Goal: Complete application form: Complete application form

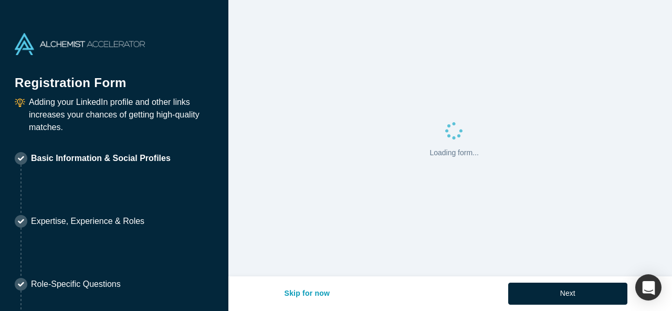
select select "US"
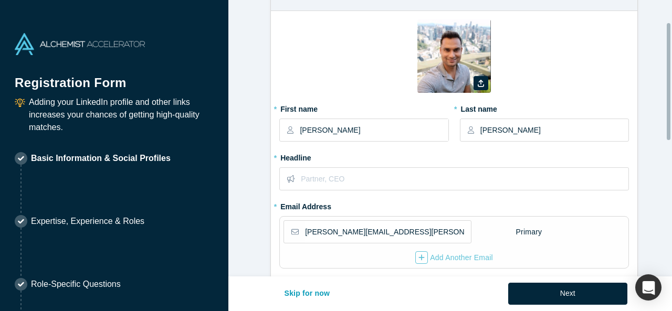
scroll to position [52, 0]
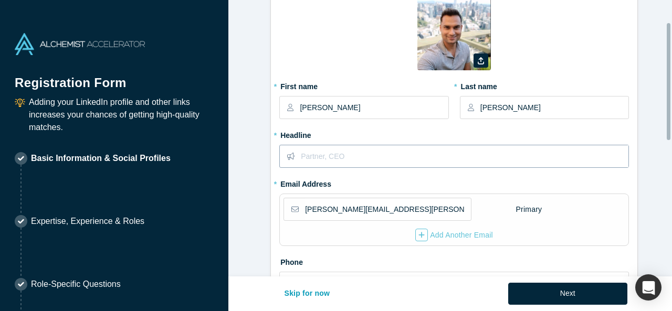
click at [391, 156] on input "text" at bounding box center [465, 156] width 328 height 22
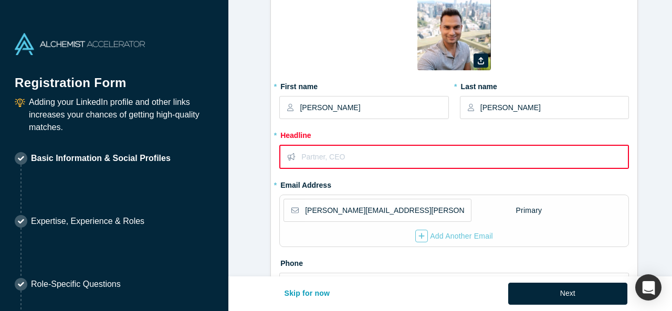
click at [331, 155] on input "text" at bounding box center [464, 157] width 326 height 22
paste input "Award-Winning Technology Leader | Expert in Cloud, AI/ML, and Enterprise-Scale …"
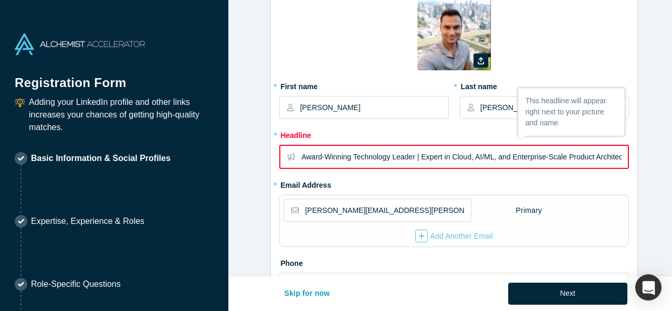
scroll to position [0, 8]
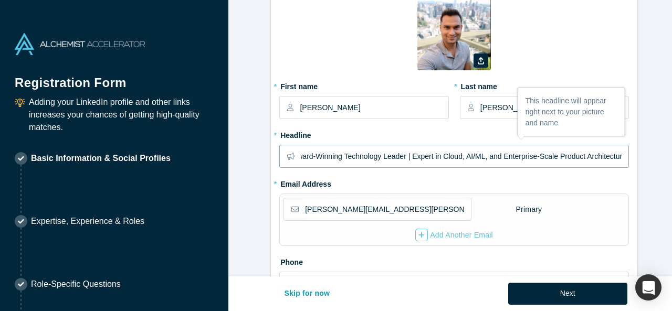
type input "Award-Winning Technology Leader | Expert in Cloud, AI/ML, and Enterprise-Scale …"
click at [329, 182] on fieldset "Zoom Save Remove Upload New * First name [PERSON_NAME] * Last name [PERSON_NAME…" at bounding box center [454, 174] width 350 height 354
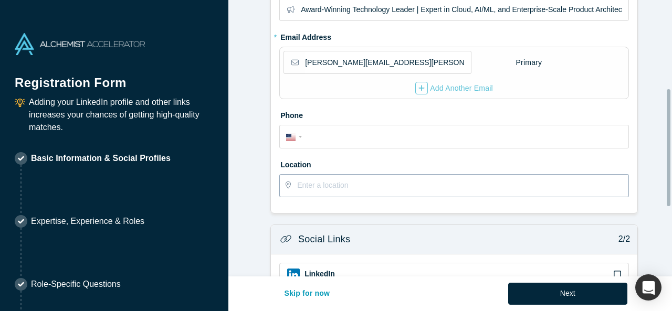
scroll to position [210, 0]
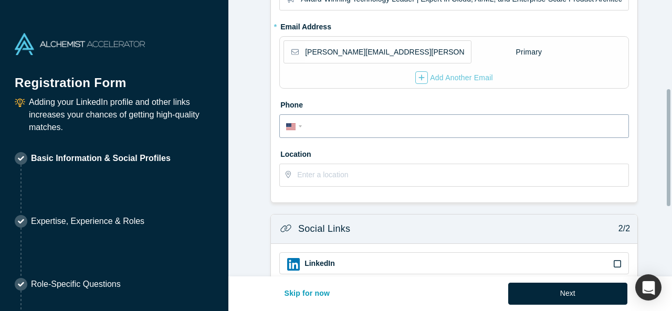
click at [361, 129] on input "tel" at bounding box center [463, 126] width 317 height 15
type input "[PHONE_NUMBER]"
click at [368, 170] on input "text" at bounding box center [462, 175] width 331 height 22
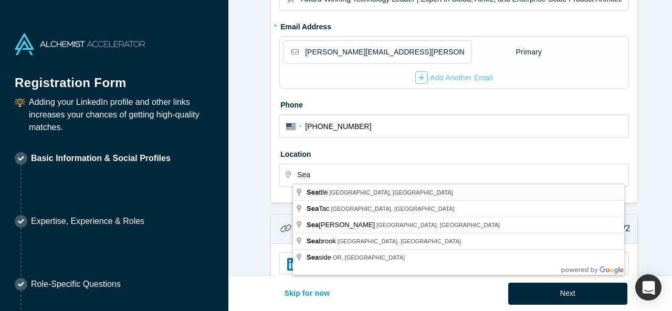
type input "[GEOGRAPHIC_DATA], [GEOGRAPHIC_DATA], [GEOGRAPHIC_DATA]"
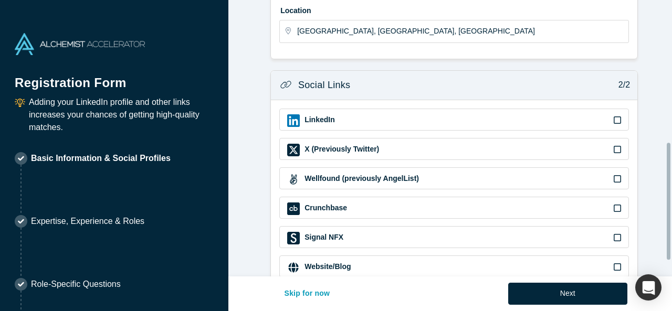
scroll to position [375, 0]
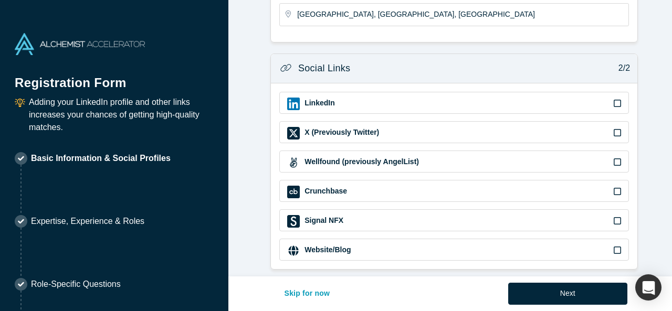
click at [614, 101] on label at bounding box center [617, 104] width 7 height 10
click at [0, 0] on input "checkbox" at bounding box center [0, 0] width 0 height 0
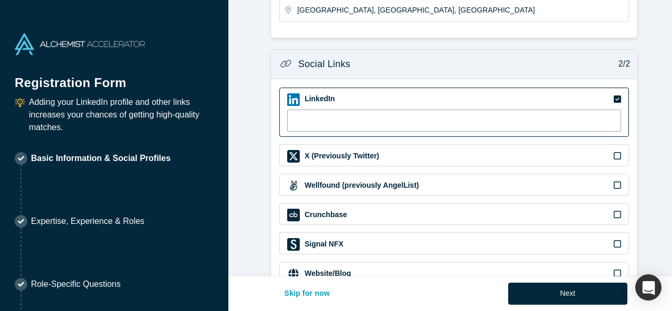
click at [425, 117] on input at bounding box center [454, 121] width 334 height 22
paste input "[URL][DOMAIN_NAME][PERSON_NAME]"
type input "[URL][DOMAIN_NAME][PERSON_NAME]"
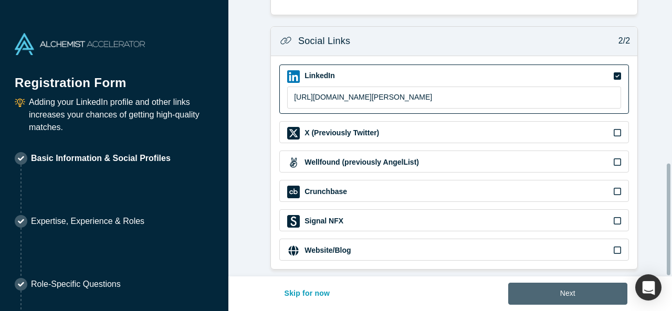
click at [570, 291] on button "Next" at bounding box center [567, 294] width 119 height 22
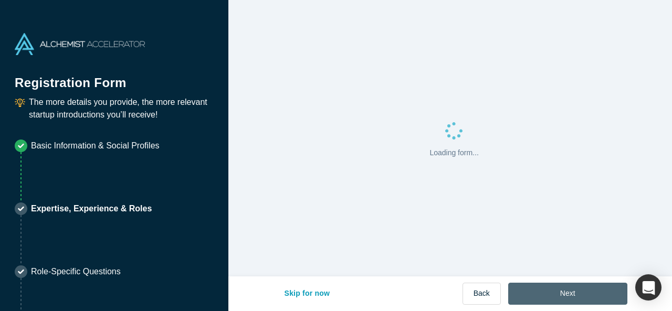
scroll to position [0, 0]
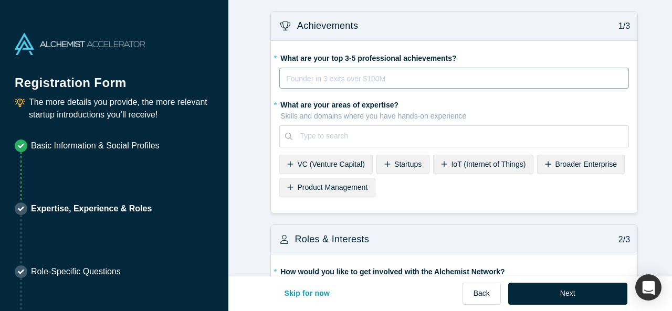
click at [330, 82] on div "rdw-editor" at bounding box center [454, 78] width 335 height 13
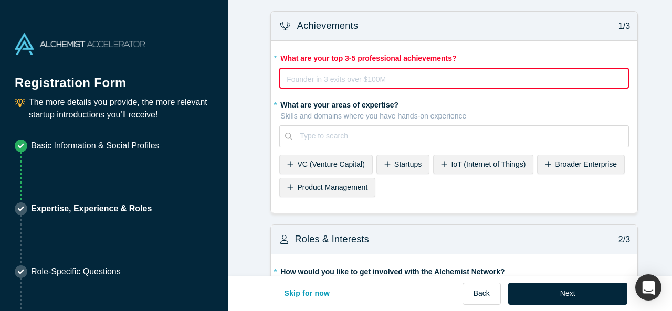
click at [544, 168] on div "Broader Enterprise" at bounding box center [581, 164] width 88 height 19
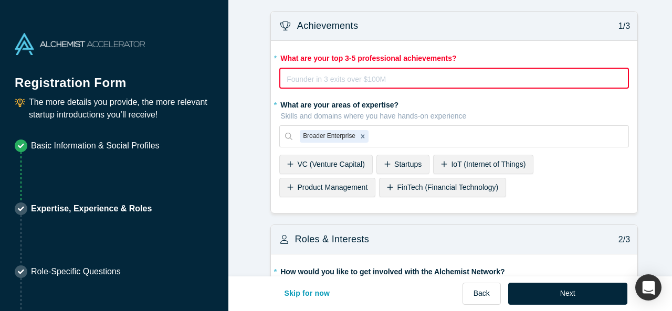
click at [345, 183] on span "Product Management" at bounding box center [332, 187] width 70 height 8
click at [457, 171] on div "IoT (Internet of Things)" at bounding box center [483, 164] width 100 height 19
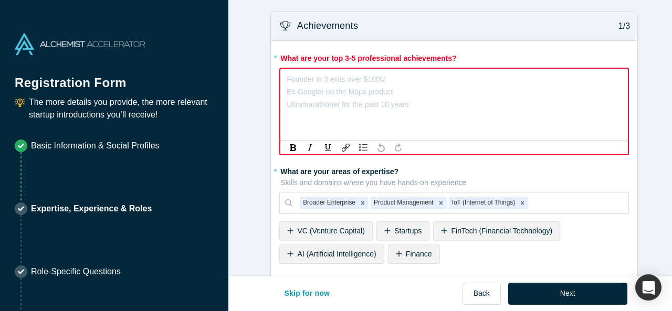
click at [356, 74] on div "rdw-editor" at bounding box center [454, 79] width 334 height 13
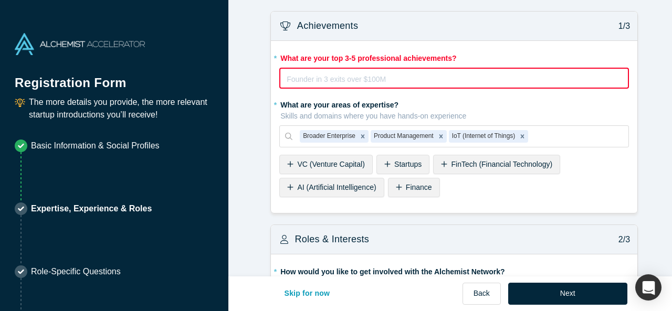
click at [414, 58] on label "* What are your top 3-5 professional achievements?" at bounding box center [454, 56] width 350 height 15
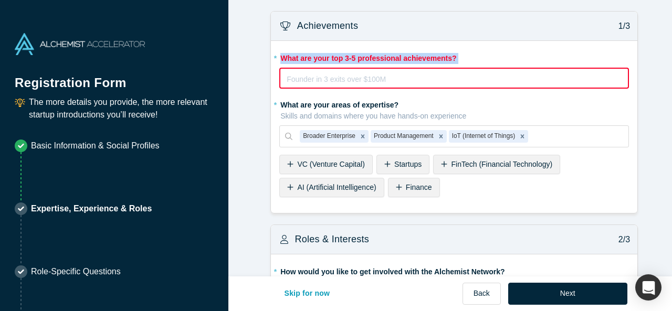
click at [414, 58] on label "* What are your top 3-5 professional achievements?" at bounding box center [454, 56] width 350 height 15
copy div "What are your top 3-5 professional achievements?"
click at [346, 56] on label "* What are your top 3-5 professional achievements?" at bounding box center [454, 56] width 350 height 15
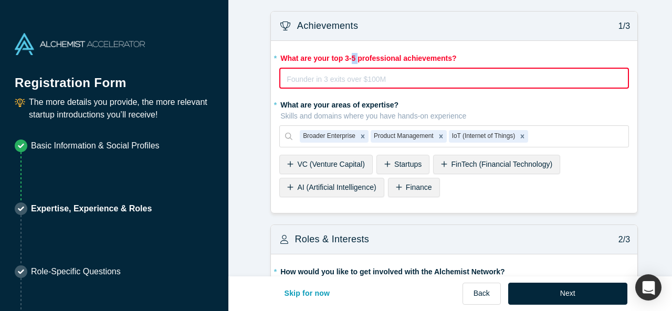
click at [346, 56] on label "* What are your top 3-5 professional achievements?" at bounding box center [454, 56] width 350 height 15
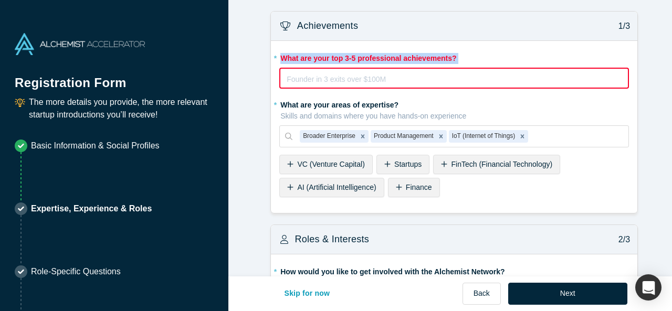
click at [346, 56] on label "* What are your top 3-5 professional achievements?" at bounding box center [454, 56] width 350 height 15
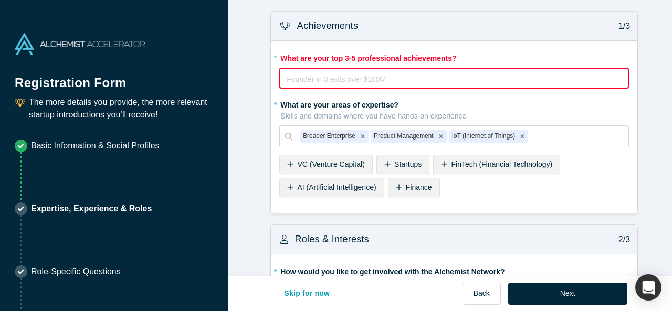
click at [334, 73] on div "rdw-editor" at bounding box center [454, 79] width 334 height 13
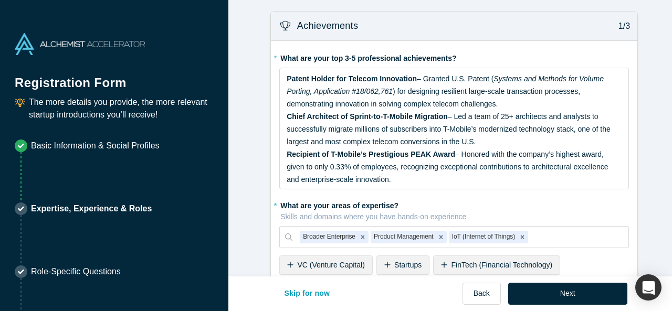
click at [583, 217] on label "* What are your areas of expertise? Skills and domains where you have hands-on …" at bounding box center [454, 210] width 350 height 26
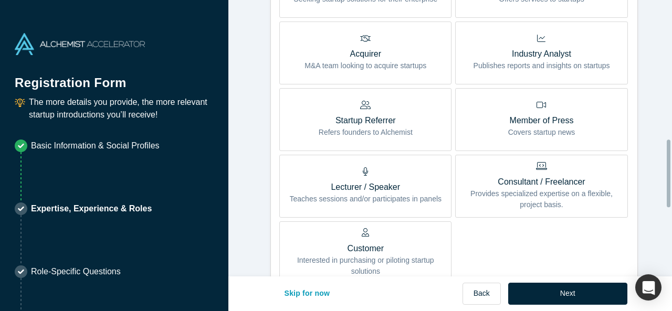
scroll to position [577, 0]
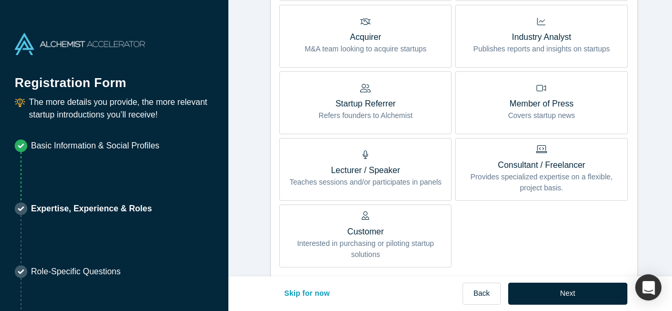
click at [531, 172] on p "Provides specialized expertise on a flexible, project basis." at bounding box center [541, 183] width 156 height 22
click at [0, 0] on input "Consultant / Freelancer Provides specialized expertise on a flexible, project b…" at bounding box center [0, 0] width 0 height 0
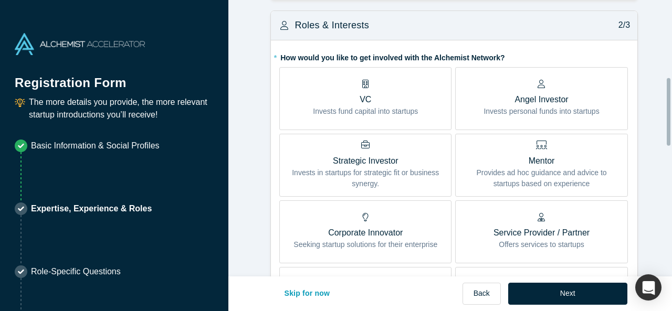
scroll to position [315, 0]
click at [505, 182] on p "Provides ad hoc guidance and advice to startups based on experience" at bounding box center [541, 178] width 156 height 22
click at [0, 0] on input "Mentor Provides ad hoc guidance and advice to startups based on experience" at bounding box center [0, 0] width 0 height 0
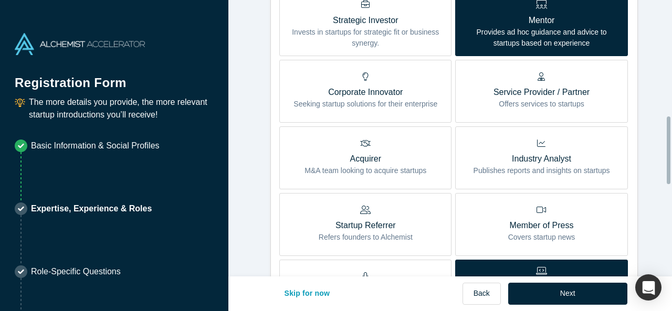
scroll to position [472, 0]
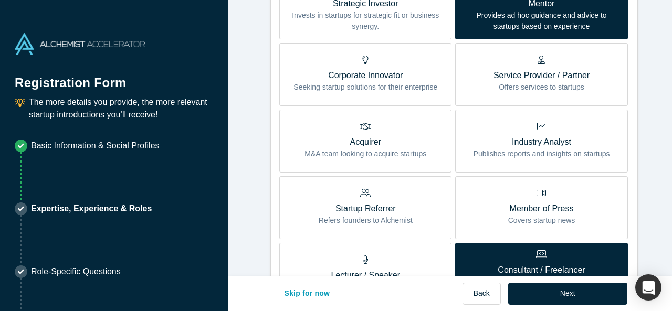
click at [407, 89] on p "Seeking startup solutions for their enterprise" at bounding box center [365, 87] width 144 height 11
click at [0, 0] on input "Corporate Innovator Seeking startup solutions for their enterprise" at bounding box center [0, 0] width 0 height 0
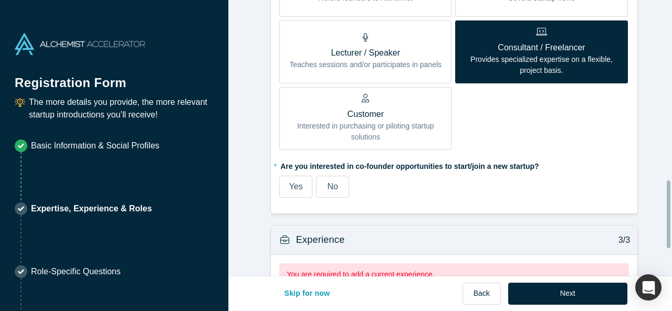
scroll to position [735, 0]
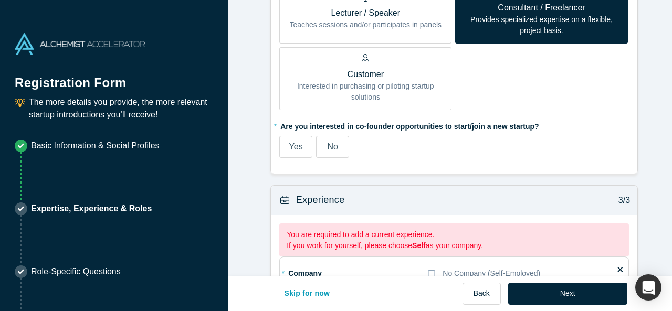
click at [332, 144] on span "No" at bounding box center [332, 146] width 10 height 9
click at [0, 0] on input "No" at bounding box center [0, 0] width 0 height 0
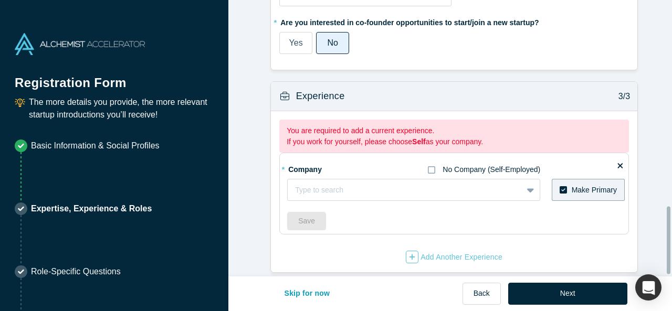
scroll to position [846, 0]
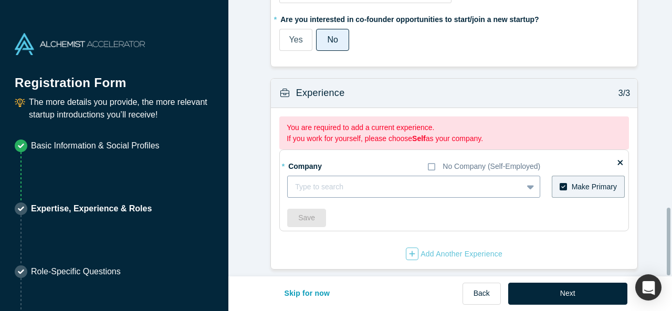
click at [426, 181] on div at bounding box center [405, 187] width 220 height 13
type input "T-Mobile"
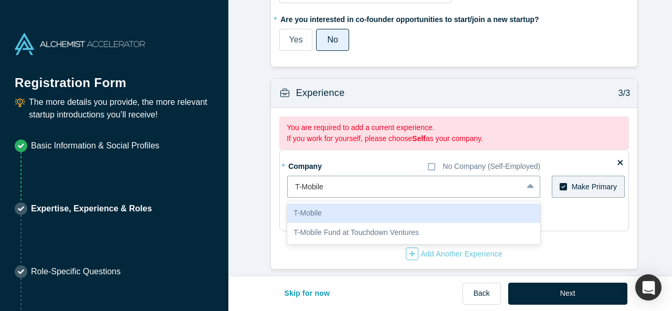
click at [357, 207] on div "T-Mobile" at bounding box center [413, 213] width 253 height 19
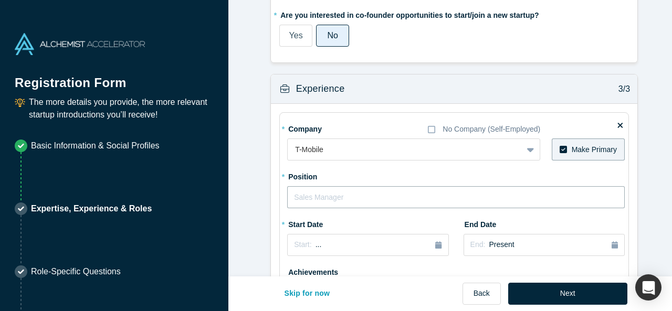
click at [358, 194] on input "text" at bounding box center [456, 197] width 338 height 22
type input "Principal Architect"
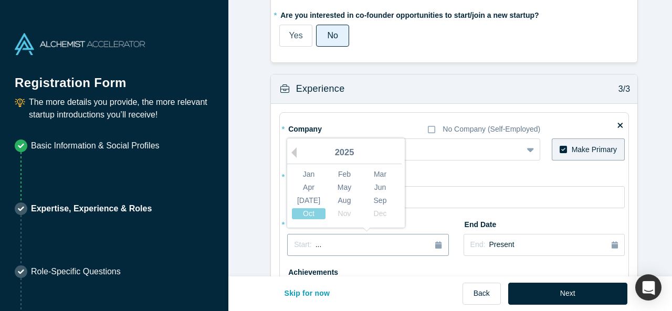
click at [342, 234] on button "Start: ..." at bounding box center [367, 245] width 161 height 22
click at [348, 185] on div "May" at bounding box center [345, 187] width 34 height 11
click at [339, 245] on span "[DATE]" at bounding box center [326, 245] width 23 height 8
click at [293, 150] on div "2025" at bounding box center [344, 153] width 114 height 22
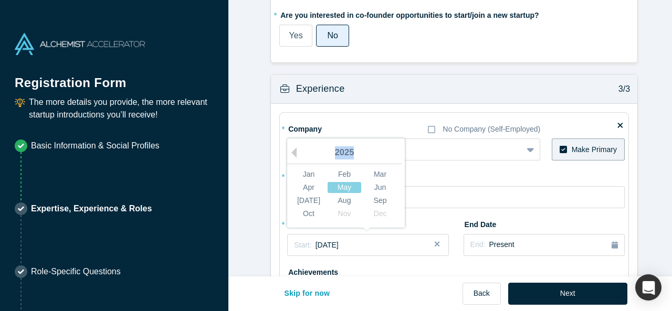
click at [293, 150] on div "2025" at bounding box center [344, 153] width 114 height 22
click at [335, 149] on div "2025" at bounding box center [344, 153] width 114 height 22
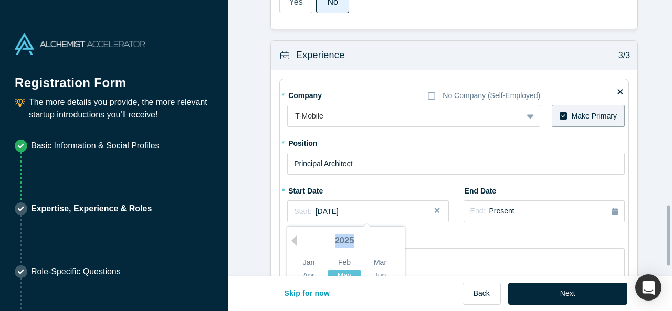
scroll to position [951, 0]
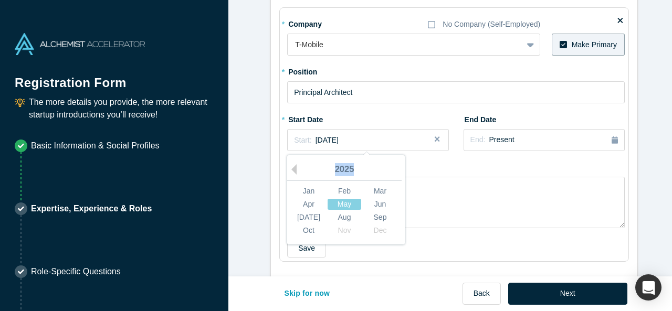
click at [299, 167] on div "2025" at bounding box center [344, 170] width 114 height 22
click at [338, 165] on div "2025" at bounding box center [344, 170] width 114 height 22
click at [291, 167] on button "Previous Year" at bounding box center [291, 169] width 10 height 10
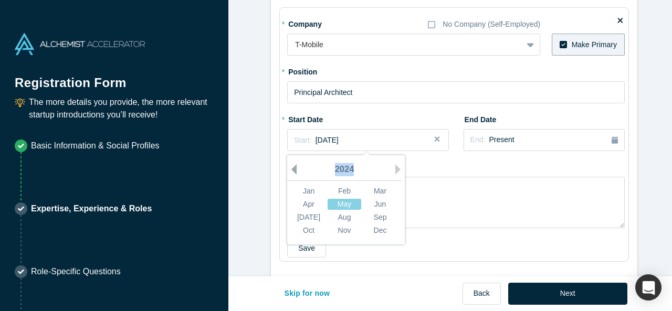
click at [291, 167] on button "Previous Year" at bounding box center [291, 169] width 10 height 10
click at [395, 164] on button "Next Year" at bounding box center [400, 169] width 10 height 10
click at [347, 200] on div "May" at bounding box center [345, 204] width 34 height 11
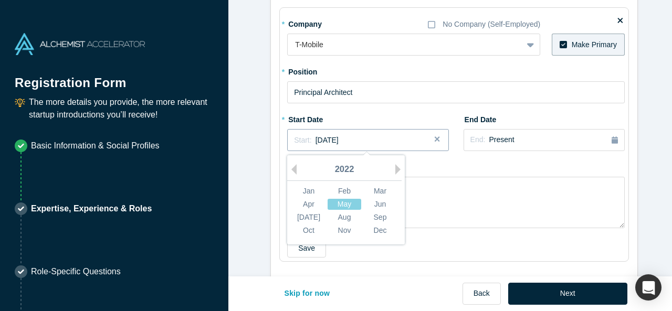
click at [338, 138] on span "[DATE]" at bounding box center [326, 140] width 23 height 8
click at [338, 200] on div "May" at bounding box center [345, 204] width 34 height 11
click at [338, 200] on textarea at bounding box center [456, 202] width 338 height 51
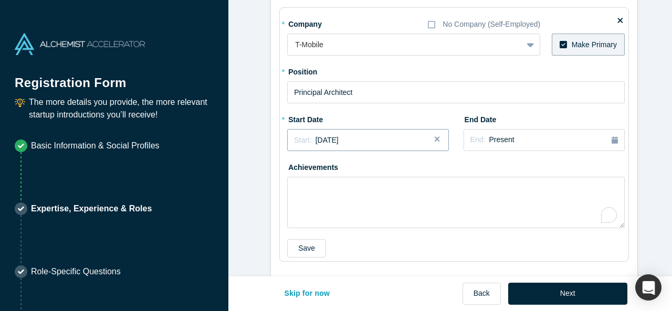
click at [315, 136] on span "[DATE]" at bounding box center [326, 140] width 23 height 8
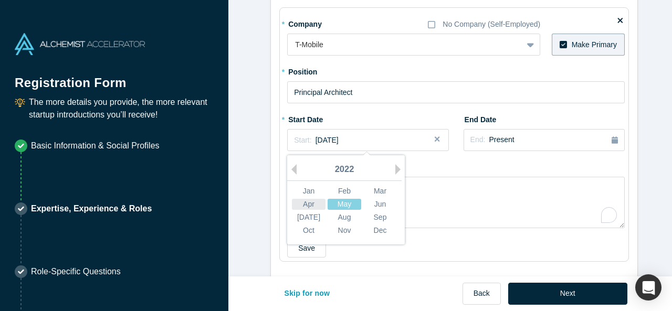
click at [308, 202] on div "Apr" at bounding box center [309, 204] width 34 height 11
click at [320, 136] on span "[DATE]" at bounding box center [326, 140] width 23 height 8
click at [371, 199] on div "Jun" at bounding box center [380, 204] width 34 height 11
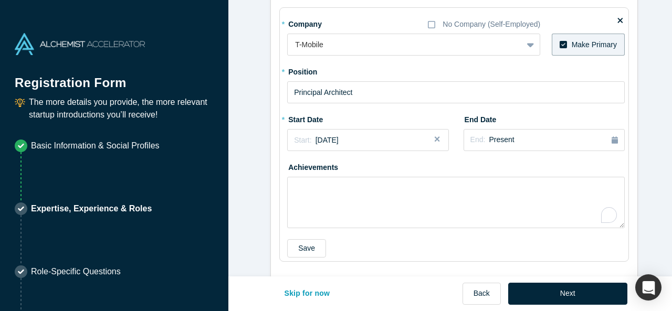
click at [398, 165] on div "Achievements" at bounding box center [456, 194] width 338 height 70
click at [366, 189] on textarea "To enrich screen reader interactions, please activate Accessibility in Grammarl…" at bounding box center [456, 202] width 338 height 51
click at [319, 162] on label "Achievements" at bounding box center [316, 166] width 59 height 15
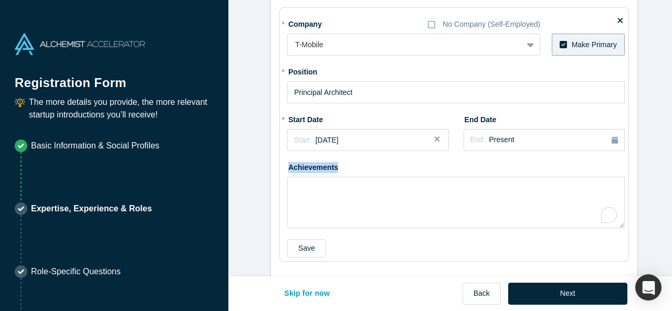
copy label "Achievements"
click at [349, 184] on textarea "To enrich screen reader interactions, please activate Accessibility in Grammarl…" at bounding box center [456, 202] width 338 height 51
paste textarea "Loremi Dolors ame Consect Adipiscing – Elitsed D.E. Tempor (Incidid utl Etdolor…"
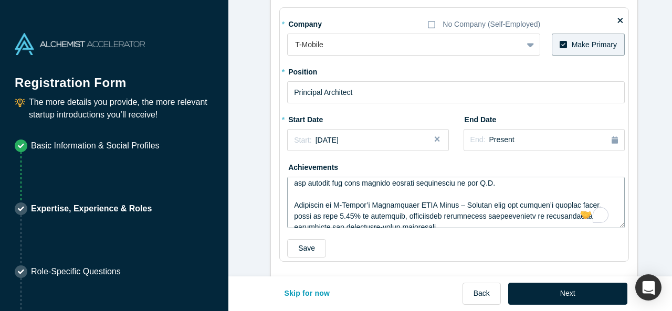
scroll to position [105, 0]
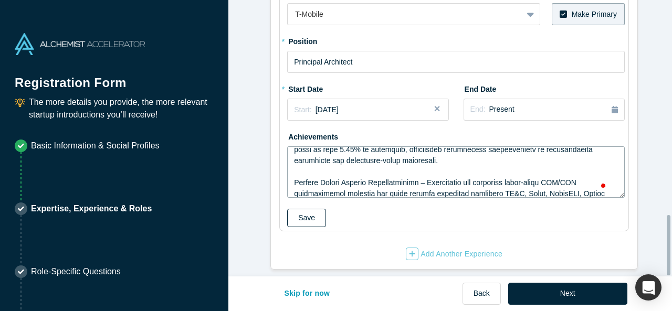
type textarea "Loremi Dolors ame Consect Adipiscing – Elitsed D.E. Tempor (Incidid utl Etdolor…"
click at [305, 209] on button "Save" at bounding box center [306, 218] width 39 height 18
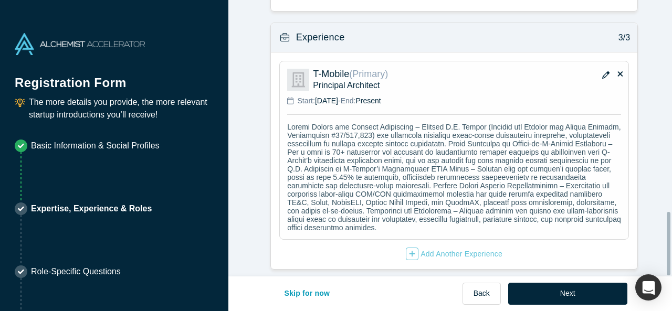
click at [438, 173] on p at bounding box center [454, 177] width 334 height 109
click at [602, 71] on icon "button" at bounding box center [605, 74] width 7 height 7
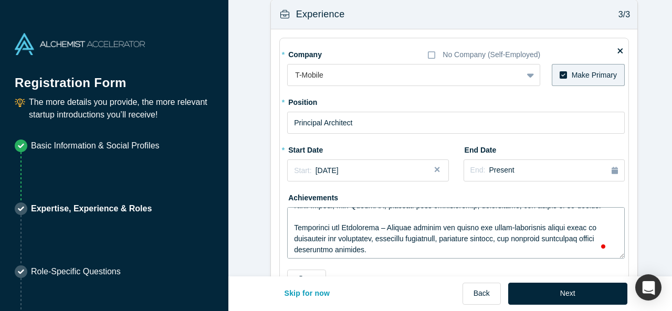
click at [353, 227] on textarea "To enrich screen reader interactions, please activate Accessibility in Grammarl…" at bounding box center [456, 232] width 338 height 51
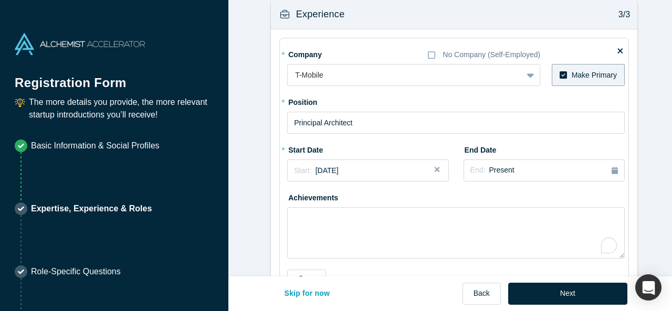
click at [306, 193] on label "Achievements" at bounding box center [316, 196] width 59 height 15
copy label "Achievements"
click at [351, 224] on textarea "To enrich screen reader interactions, please activate Accessibility in Grammarl…" at bounding box center [456, 232] width 338 height 51
paste textarea "Lorem Ipsumdolo si Ametco-ad-E-Seddoe Temporinci – Utlabore etd mag ali en adm …"
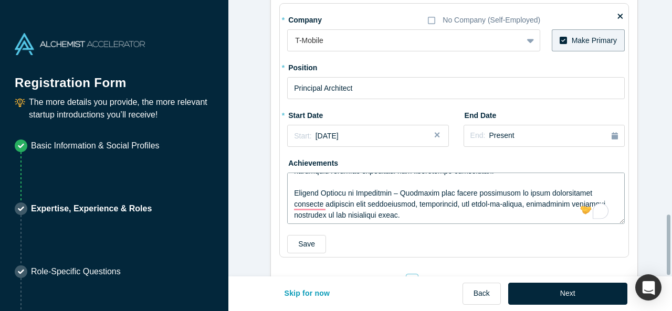
scroll to position [986, 0]
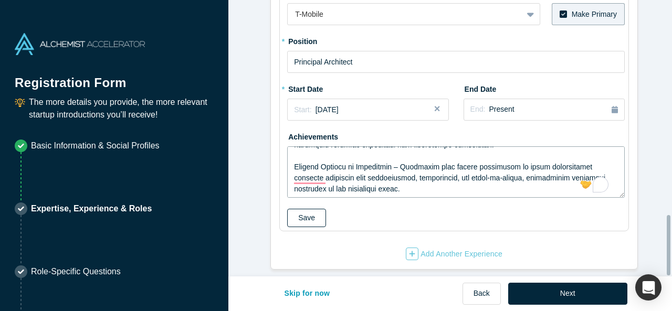
type textarea "Lorem Ipsumdolo si Ametco-ad-E-Seddoe Temporinci – Utlabore etd mag ali en adm …"
click at [302, 212] on button "Save" at bounding box center [306, 218] width 39 height 18
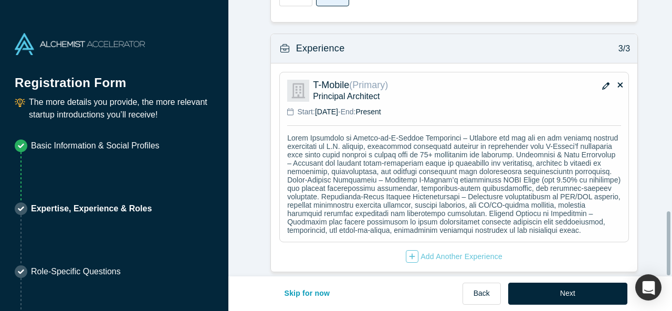
scroll to position [911, 0]
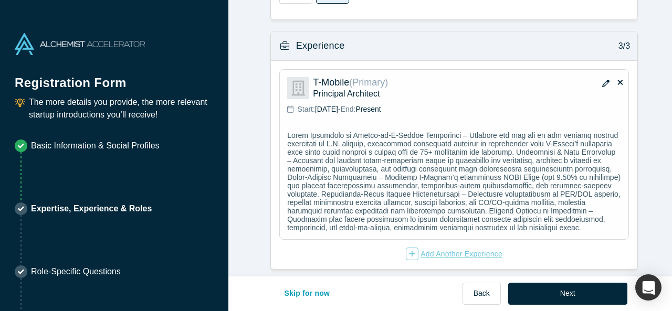
click at [447, 248] on div "Add Another Experience" at bounding box center [454, 254] width 97 height 13
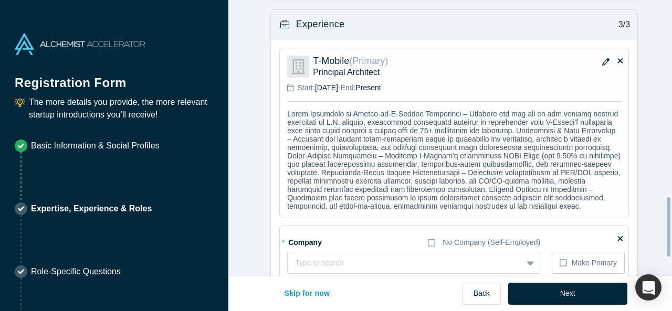
scroll to position [1007, 0]
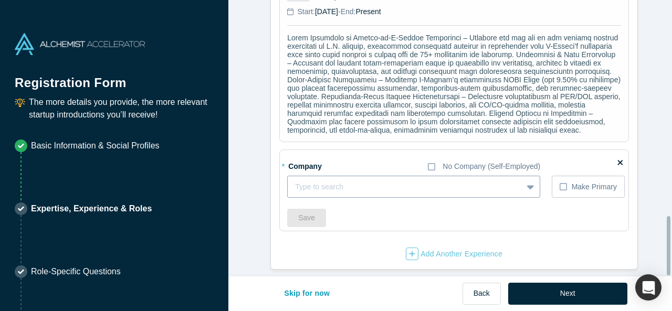
click at [329, 181] on div at bounding box center [405, 187] width 220 height 13
type input "Simplexiar"
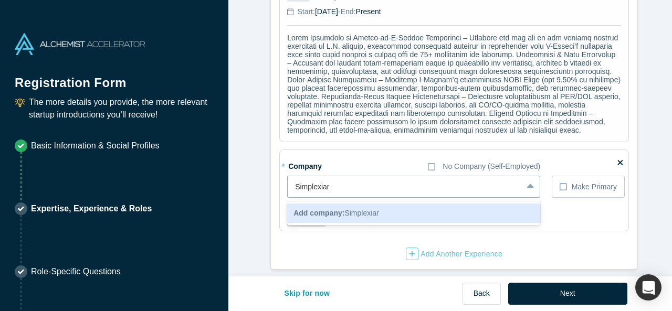
click at [355, 210] on span "Add company: Simplexiar" at bounding box center [336, 213] width 86 height 8
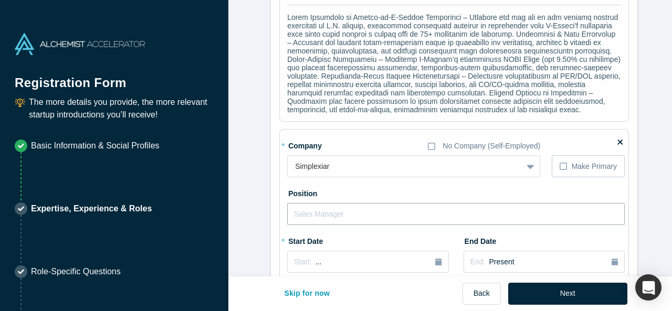
click at [353, 225] on input "text" at bounding box center [456, 214] width 338 height 22
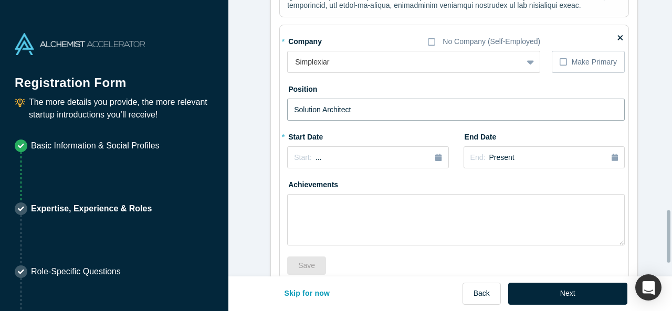
scroll to position [1112, 0]
type input "Solution Architect"
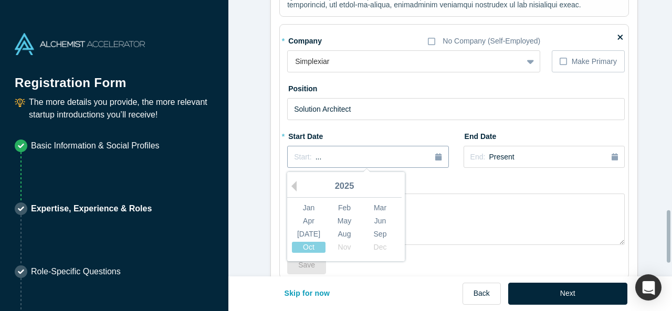
click at [342, 168] on button "Start: ..." at bounding box center [367, 157] width 161 height 22
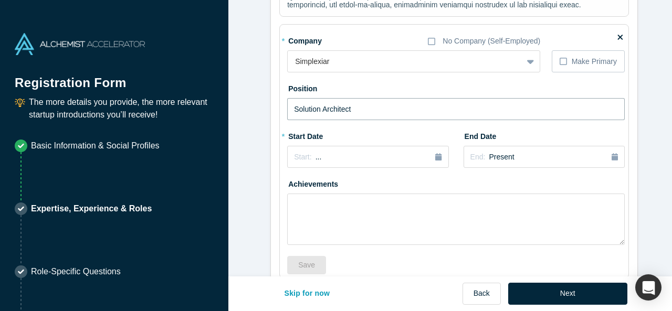
click at [344, 120] on input "Solution Architect" at bounding box center [456, 109] width 338 height 22
click at [342, 68] on div at bounding box center [405, 61] width 220 height 13
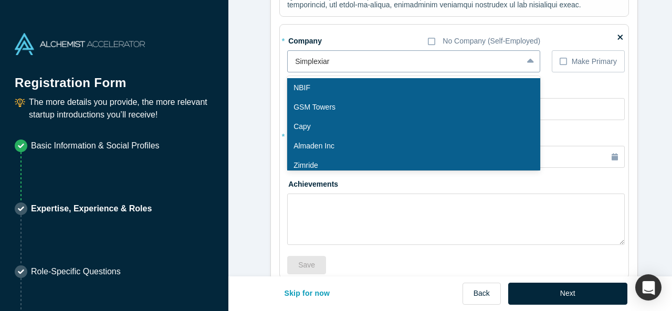
click at [342, 68] on div at bounding box center [405, 61] width 220 height 13
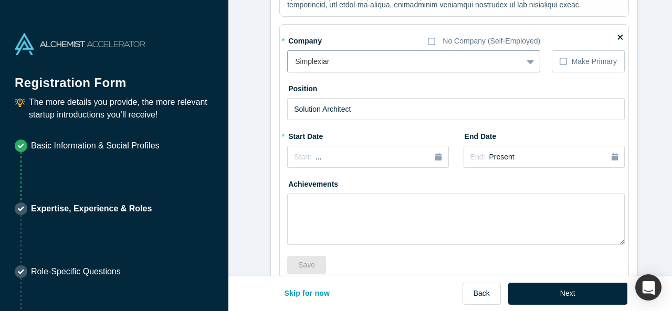
click at [470, 68] on div at bounding box center [405, 61] width 220 height 13
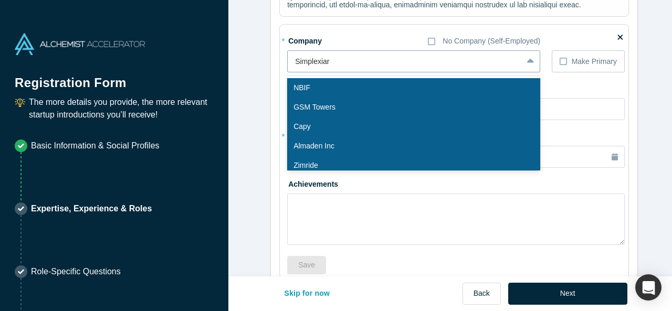
click at [470, 68] on div at bounding box center [405, 61] width 220 height 13
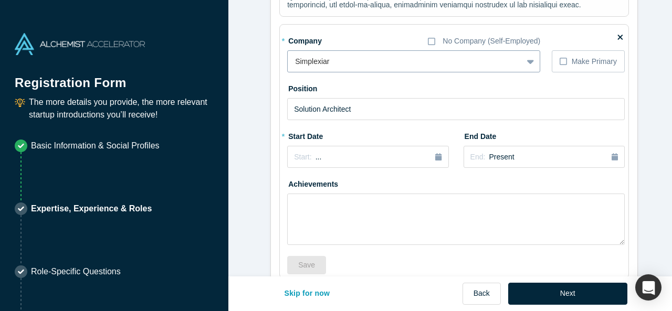
click at [470, 68] on div at bounding box center [405, 61] width 220 height 13
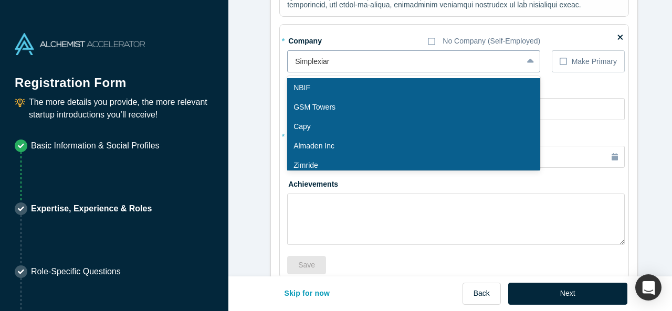
click at [450, 68] on div at bounding box center [405, 61] width 220 height 13
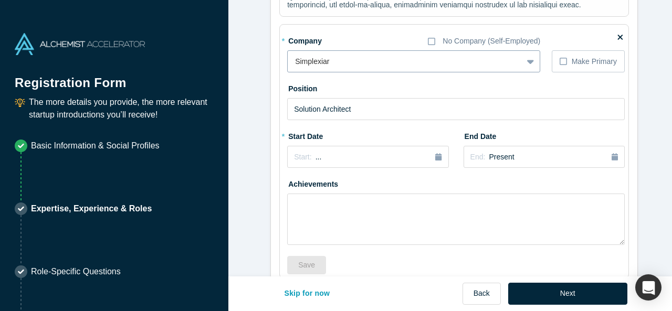
click at [450, 68] on div at bounding box center [405, 61] width 220 height 13
click at [617, 41] on icon at bounding box center [619, 37] width 5 height 8
click at [0, 0] on input "checkbox" at bounding box center [0, 0] width 0 height 0
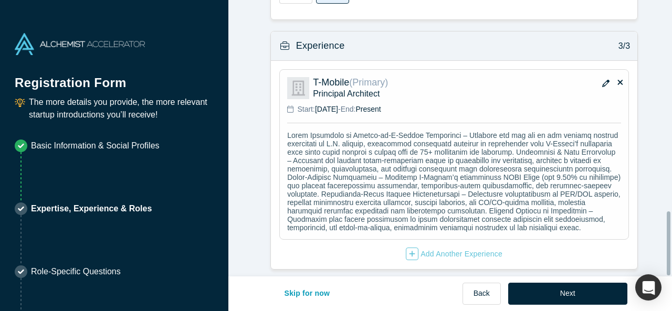
scroll to position [911, 0]
click at [481, 248] on div "Add Another Experience" at bounding box center [454, 254] width 97 height 13
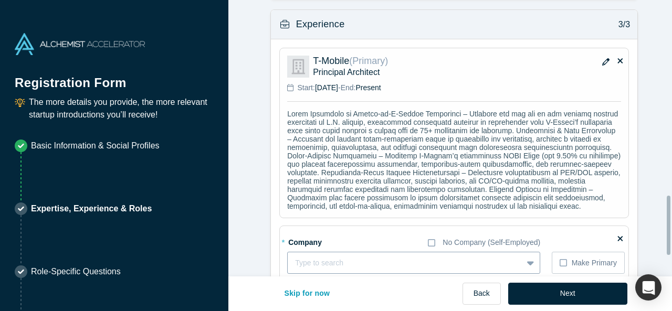
scroll to position [1007, 0]
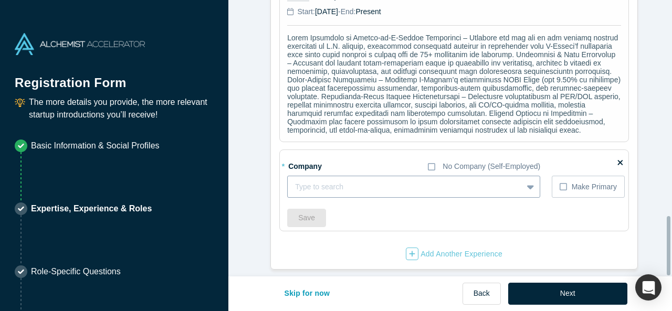
click at [324, 181] on div at bounding box center [405, 187] width 220 height 13
paste input "Simplexiar Solutions Inc"
type input "Simplexiar Solutions Inc"
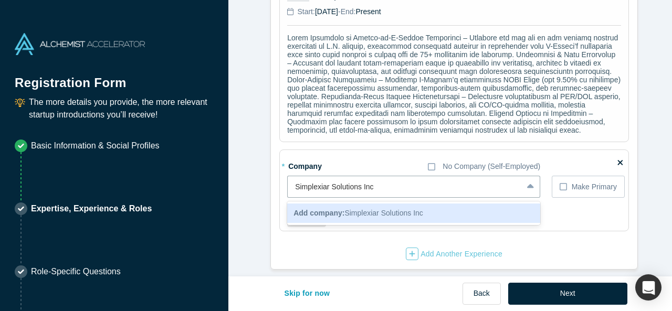
click at [347, 209] on span "Add company: Simplexiar Solutions Inc" at bounding box center [358, 213] width 130 height 8
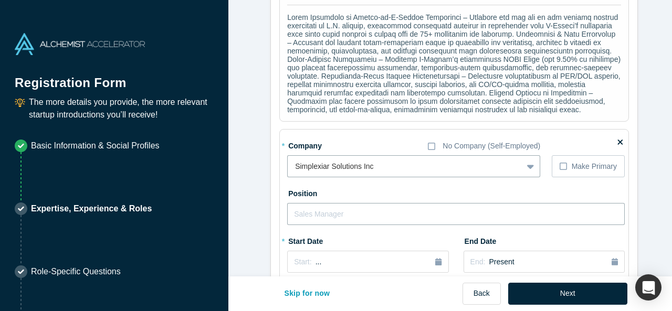
click at [395, 225] on input "text" at bounding box center [456, 214] width 338 height 22
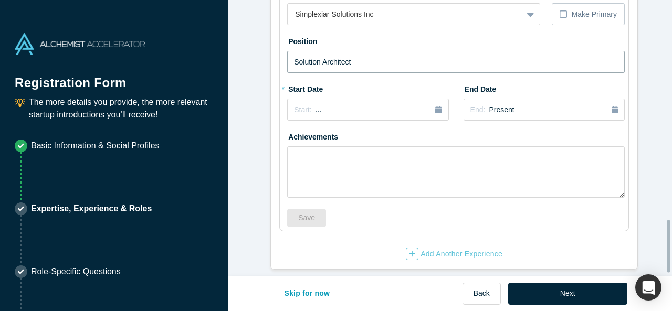
type input "Solution Architect"
click at [323, 110] on button "Start: ..." at bounding box center [367, 110] width 161 height 22
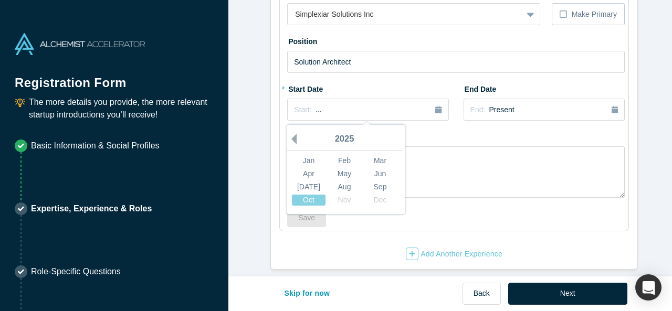
click at [286, 144] on button "Previous Year" at bounding box center [291, 139] width 10 height 10
click at [291, 144] on button "Previous Year" at bounding box center [291, 139] width 10 height 10
click at [296, 150] on div "2023" at bounding box center [344, 140] width 114 height 22
click at [290, 144] on button "Previous Year" at bounding box center [291, 139] width 10 height 10
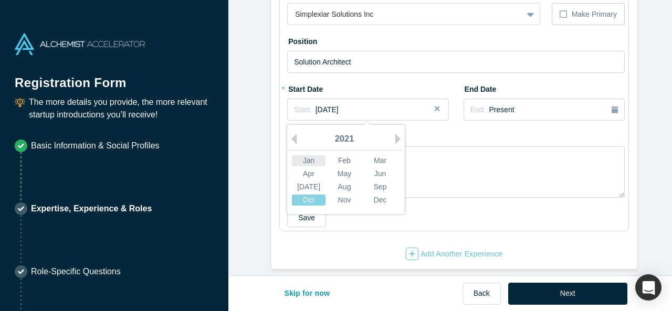
click at [309, 166] on div "Jan" at bounding box center [309, 160] width 34 height 11
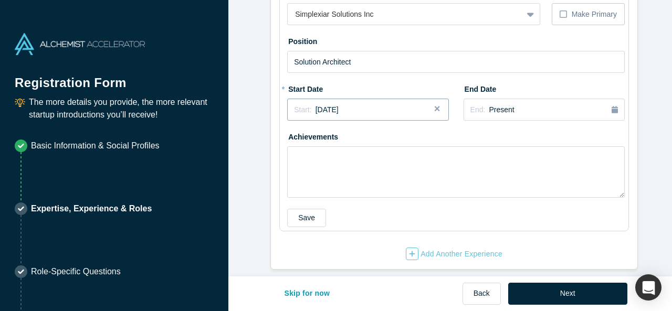
click at [339, 114] on span "[DATE]" at bounding box center [326, 110] width 23 height 8
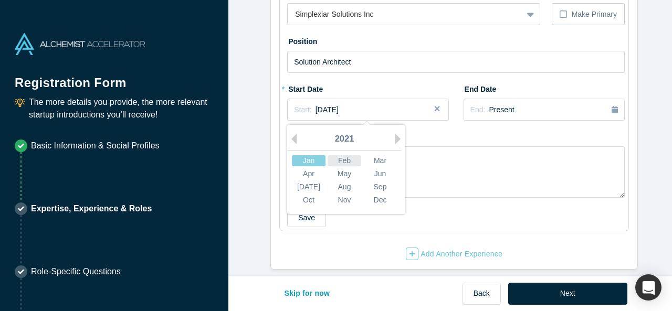
click at [338, 166] on div "Feb" at bounding box center [345, 160] width 34 height 11
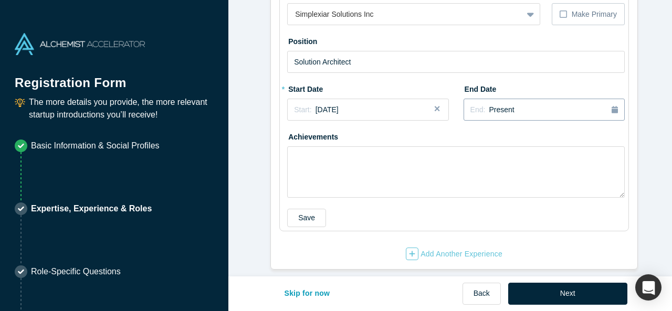
click at [509, 113] on div "End: Present" at bounding box center [543, 110] width 147 height 12
click at [509, 144] on button "Previous Year" at bounding box center [512, 139] width 10 height 10
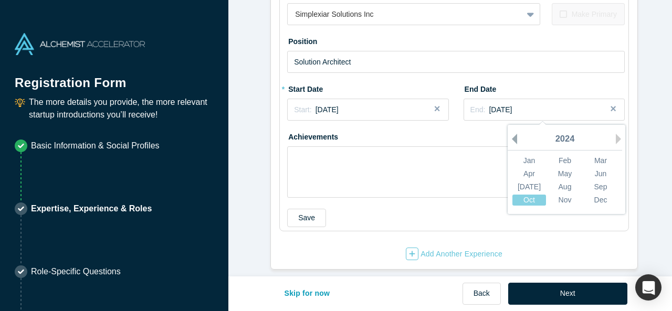
click at [509, 144] on button "Previous Year" at bounding box center [512, 139] width 10 height 10
click at [610, 145] on div "2021" at bounding box center [565, 140] width 114 height 22
click at [616, 144] on button "Next Year" at bounding box center [621, 139] width 10 height 10
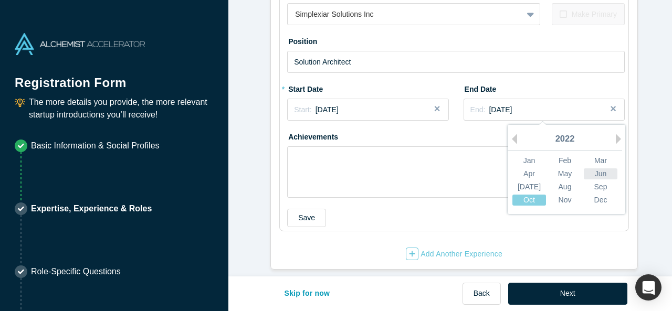
click at [600, 180] on div "Jun" at bounding box center [601, 173] width 34 height 11
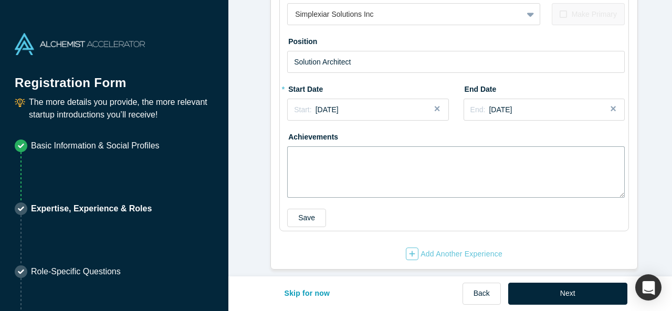
click at [421, 164] on textarea at bounding box center [456, 171] width 338 height 51
paste textarea "Built scalable BSS/OSS platforms (CRM, digital payments, charging) that enabled…"
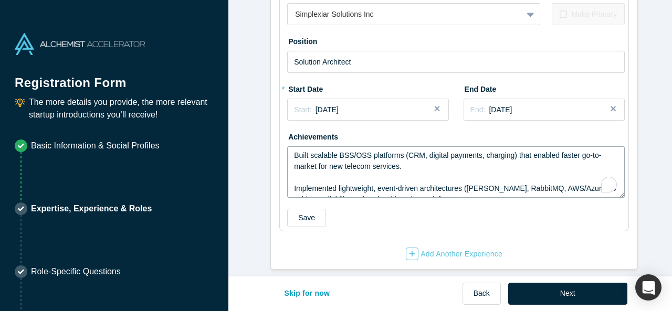
scroll to position [106, 0]
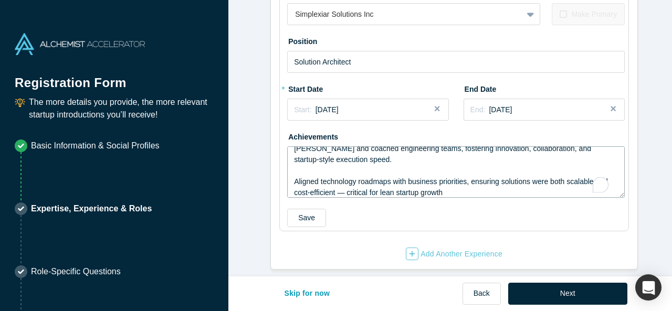
click at [384, 181] on textarea "Built scalable BSS/OSS platforms (CRM, digital payments, charging) that enabled…" at bounding box center [456, 171] width 338 height 51
type textarea "Built scalable BSS/OSS platforms (CRM, digital payments, charging) that enabled…"
click at [313, 227] on button "Save" at bounding box center [306, 218] width 39 height 18
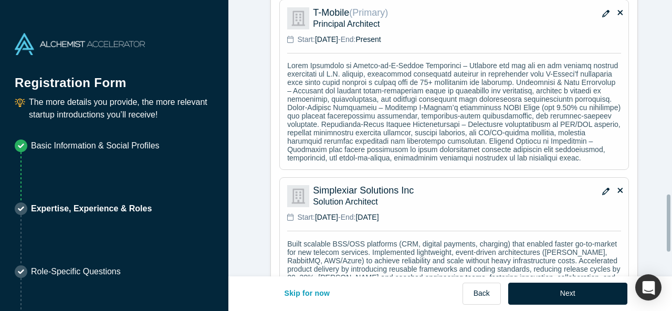
scroll to position [941, 0]
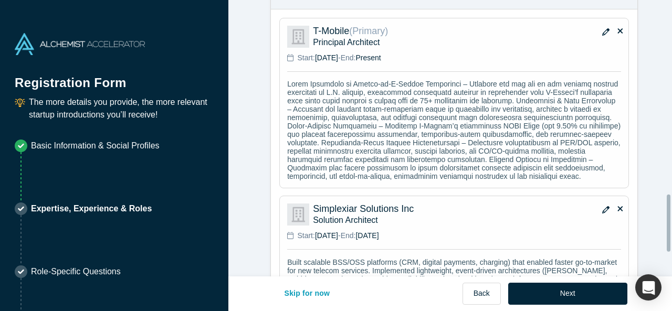
click at [617, 28] on icon at bounding box center [619, 30] width 5 height 5
click at [0, 0] on input "checkbox" at bounding box center [0, 0] width 0 height 0
type input "Solution Architect"
type textarea "Built scalable BSS/OSS platforms (CRM, digital payments, charging) that enabled…"
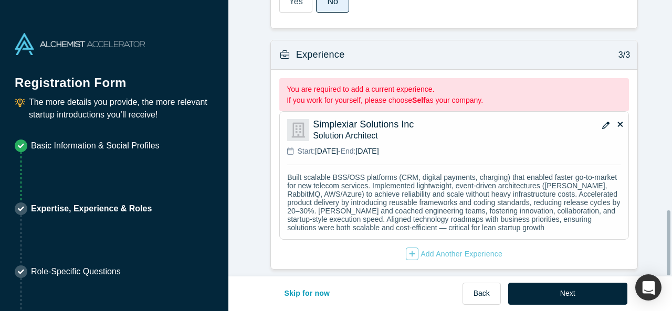
scroll to position [110, 0]
click at [382, 190] on p "Built scalable BSS/OSS platforms (CRM, digital payments, charging) that enabled…" at bounding box center [454, 202] width 334 height 59
click at [602, 119] on button "button" at bounding box center [606, 126] width 16 height 15
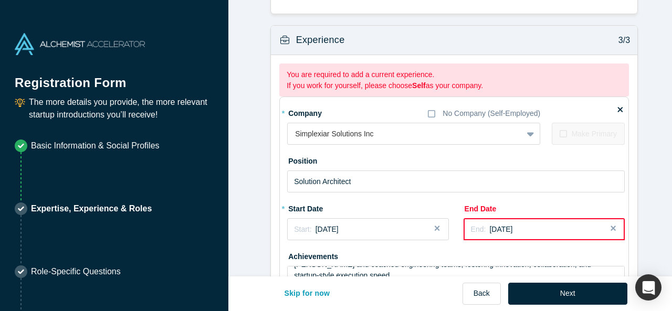
scroll to position [1000, 0]
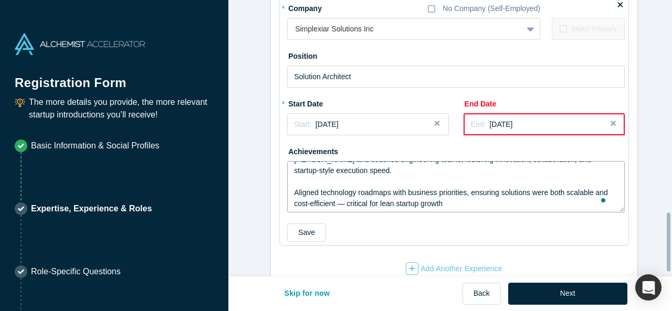
click at [352, 187] on textarea "Built scalable BSS/OSS platforms (CRM, digital payments, charging) that enabled…" at bounding box center [456, 186] width 338 height 51
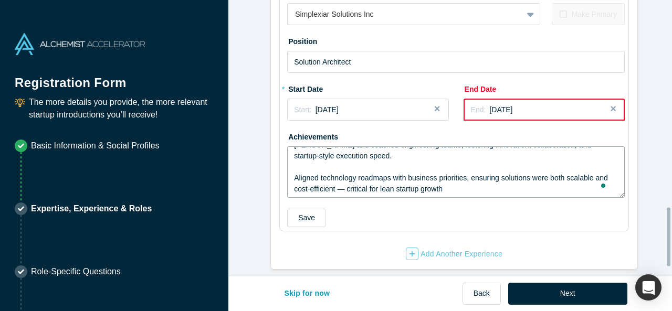
scroll to position [808, 0]
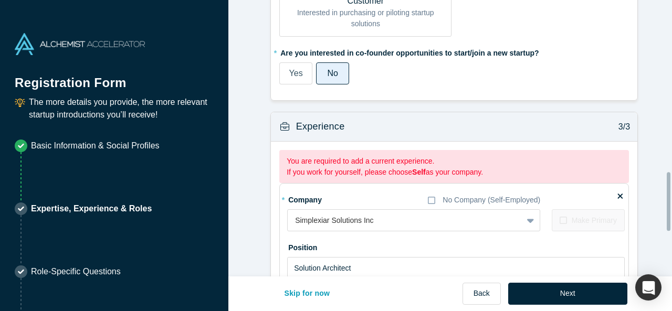
click at [617, 194] on icon at bounding box center [619, 196] width 5 height 5
click at [0, 0] on input "checkbox" at bounding box center [0, 0] width 0 height 0
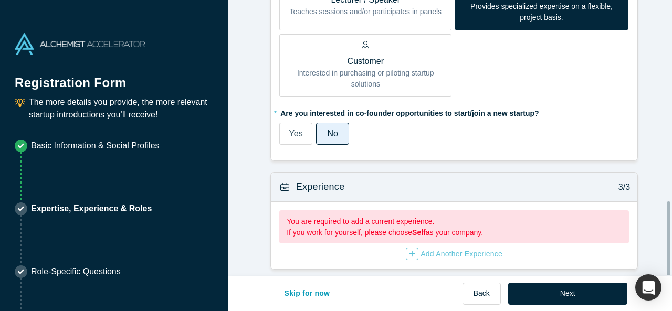
scroll to position [753, 0]
click at [415, 248] on div "Add Another Experience" at bounding box center [454, 254] width 97 height 13
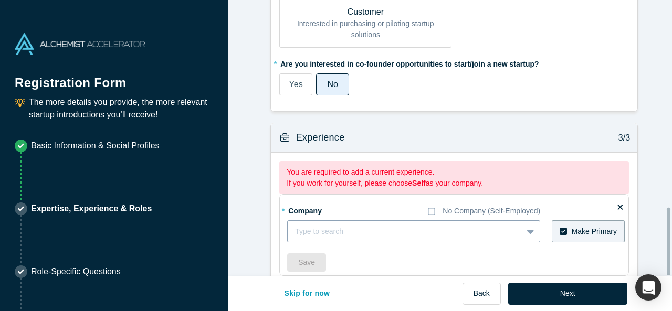
scroll to position [846, 0]
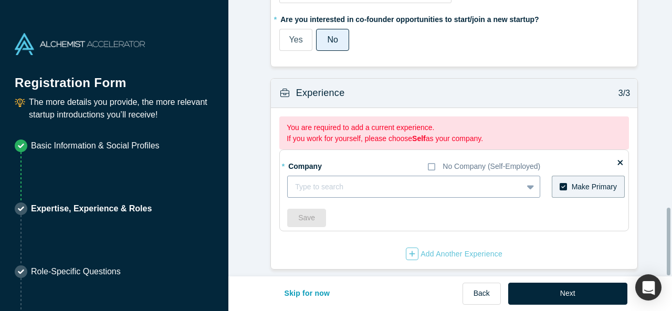
click at [337, 181] on div at bounding box center [405, 187] width 220 height 13
type input "T-Mobile"
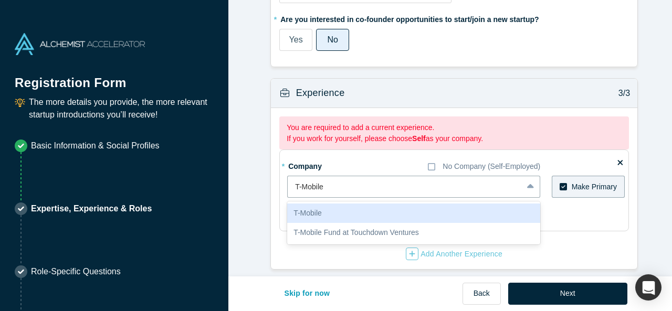
click at [371, 206] on div "T-Mobile" at bounding box center [413, 213] width 253 height 19
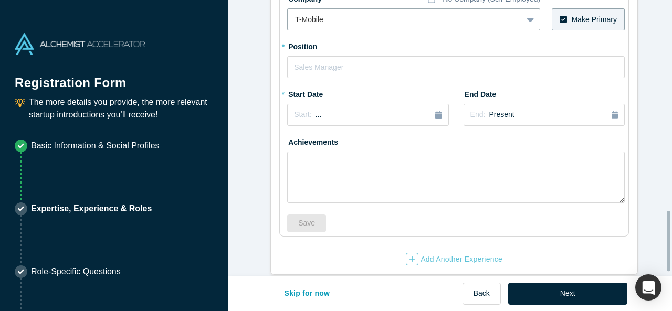
scroll to position [986, 0]
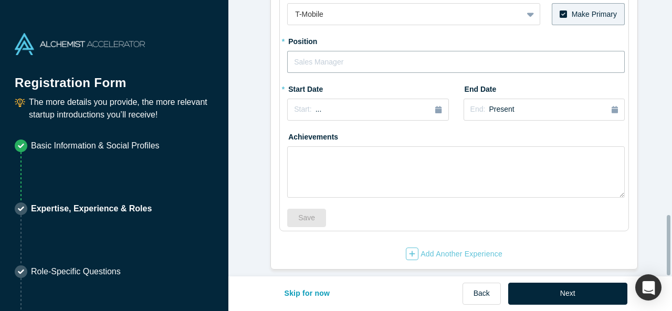
click at [308, 65] on input "text" at bounding box center [456, 62] width 338 height 22
type input "Principal Architect"
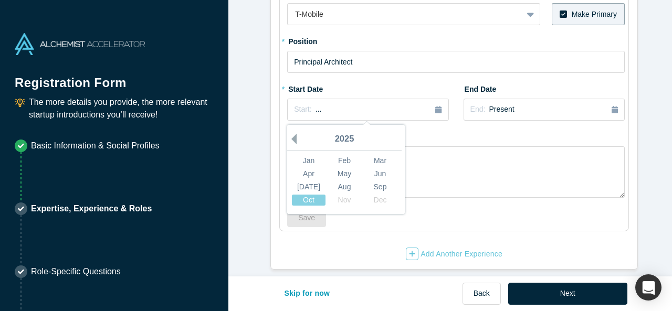
click at [286, 134] on button "Previous Year" at bounding box center [291, 139] width 10 height 10
click at [365, 168] on div "Jun" at bounding box center [380, 173] width 34 height 11
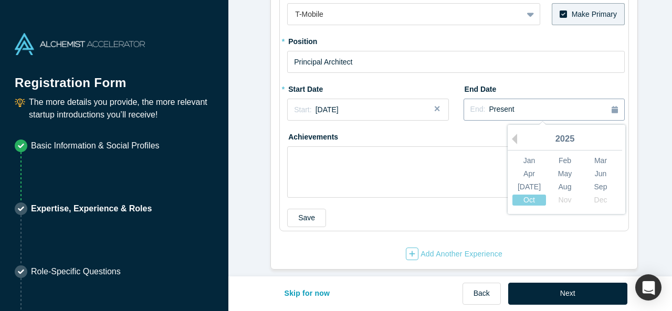
click at [518, 104] on div "End: Present" at bounding box center [543, 110] width 147 height 12
click at [421, 162] on textarea at bounding box center [456, 171] width 338 height 51
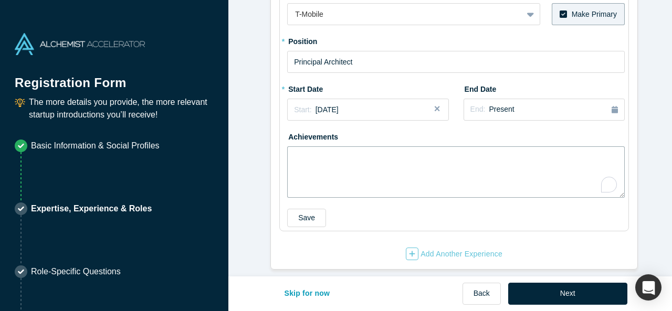
paste textarea "Lor ips do sit ametcon adipisci elitseddoe te I.U. laboree (Dolore-ma-A-Enimad)…"
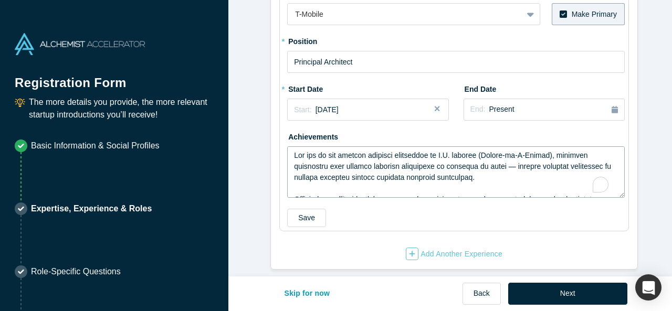
scroll to position [139, 0]
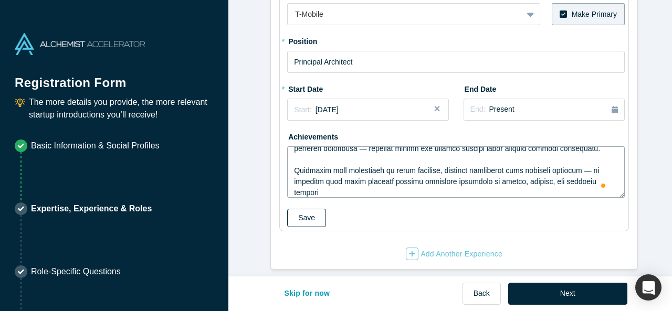
type textarea "Lor ips do sit ametcon adipisci elitseddoe te I.U. laboree (Dolore-ma-A-Enimad)…"
click at [309, 216] on button "Save" at bounding box center [306, 218] width 39 height 18
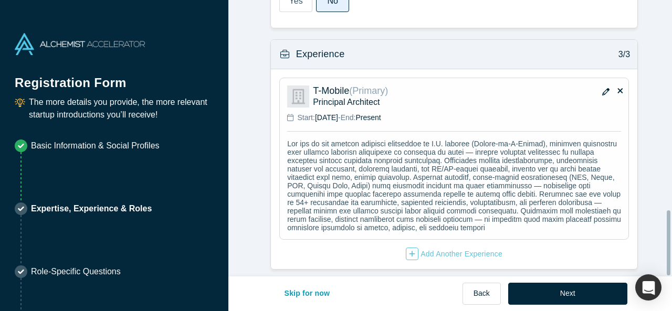
scroll to position [131, 0]
click at [448, 252] on div "Add Another Experience" at bounding box center [454, 254] width 97 height 13
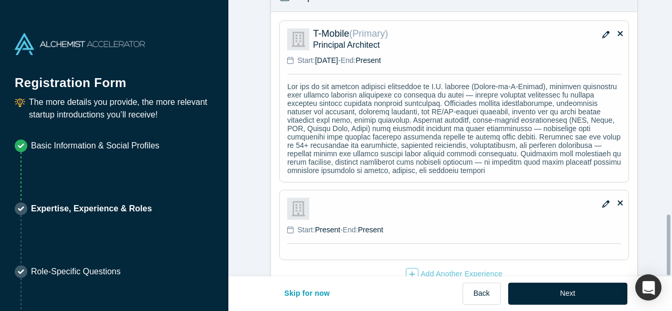
scroll to position [978, 0]
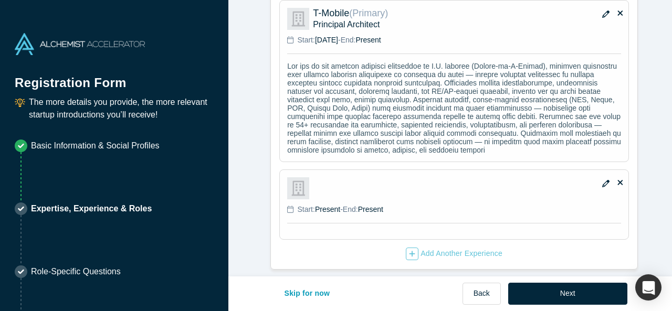
click at [515, 186] on div at bounding box center [467, 188] width 308 height 22
click at [484, 248] on div "Add Another Experience" at bounding box center [454, 254] width 97 height 13
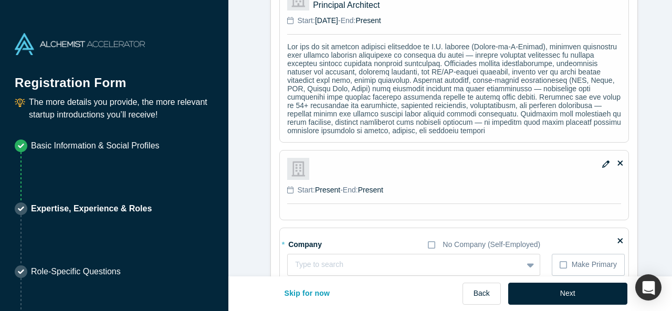
click at [602, 168] on icon "button" at bounding box center [605, 164] width 7 height 7
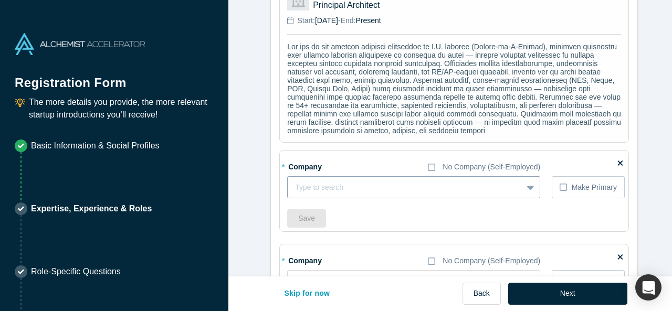
click at [423, 194] on div at bounding box center [405, 187] width 220 height 13
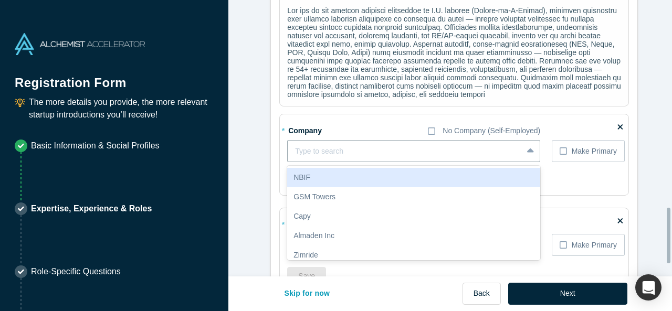
scroll to position [1030, 0]
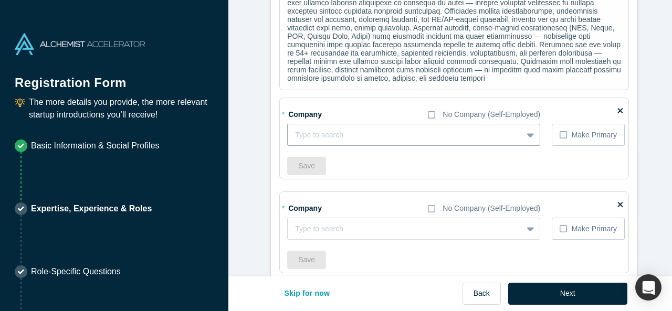
paste input "Simplexiar Solutions Inc"
type input "Simplexiar Solutions Inc"
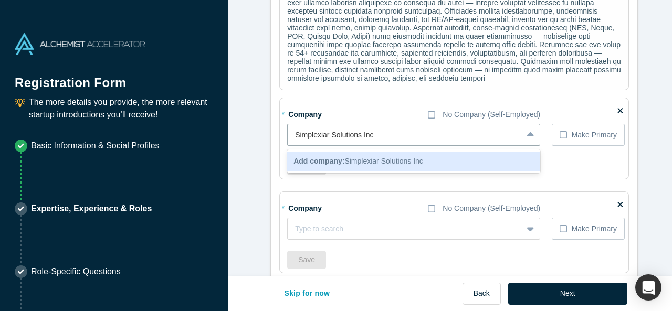
click at [344, 165] on span "Add company: Simplexiar Solutions Inc" at bounding box center [358, 161] width 130 height 8
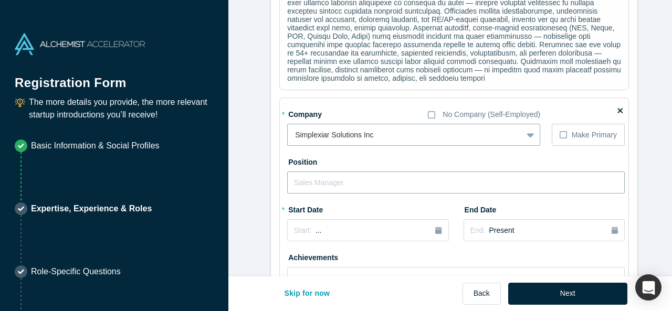
click at [349, 192] on input "text" at bounding box center [456, 183] width 338 height 22
type input "Solution Architect"
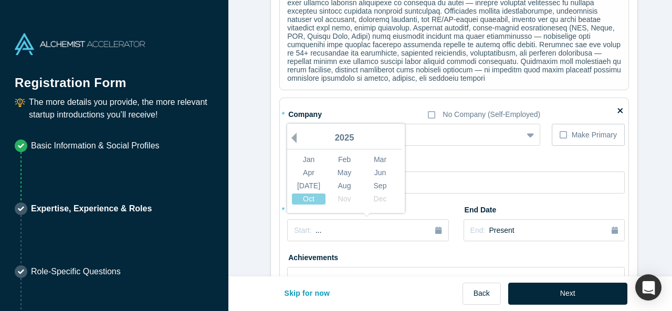
click at [291, 143] on button "Previous Year" at bounding box center [291, 138] width 10 height 10
click at [340, 165] on div "Feb" at bounding box center [345, 159] width 34 height 11
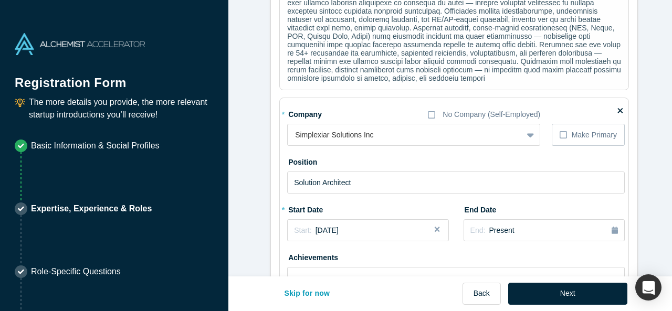
scroll to position [1135, 0]
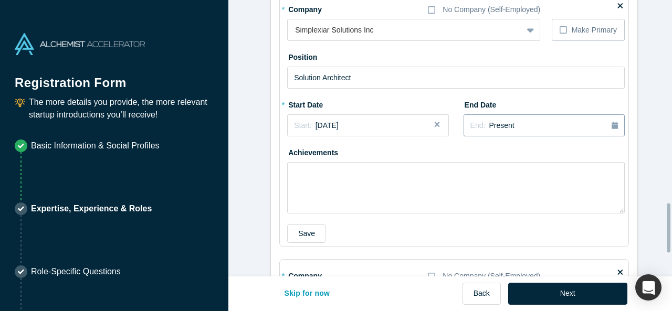
click at [609, 136] on button "End: Present" at bounding box center [543, 125] width 161 height 22
click at [510, 160] on button "Previous Year" at bounding box center [512, 155] width 10 height 10
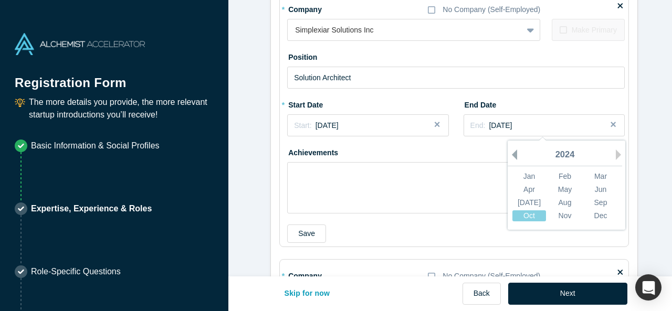
click at [510, 160] on button "Previous Year" at bounding box center [512, 155] width 10 height 10
click at [600, 195] on div "Jun" at bounding box center [601, 189] width 34 height 11
click at [321, 206] on textarea at bounding box center [456, 187] width 338 height 51
paste textarea "Built scalable BSS/OSS platforms (CRM, digital payments, charging) that enabled…"
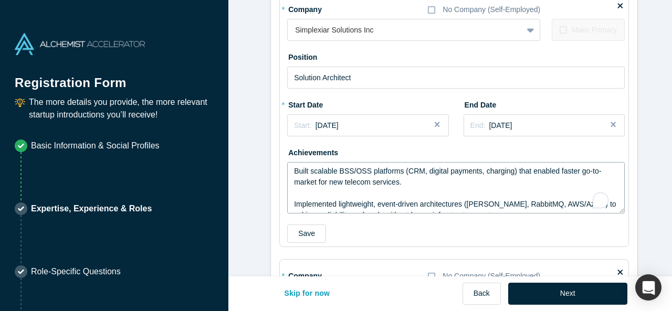
scroll to position [106, 0]
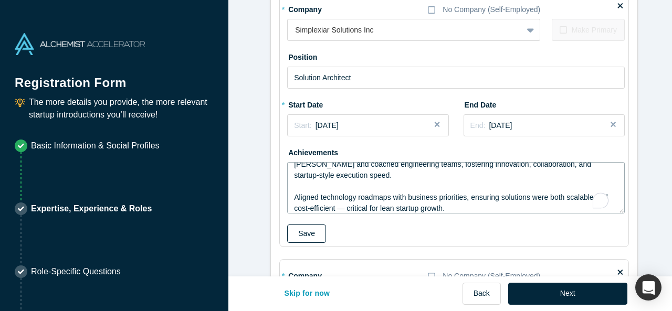
type textarea "Built scalable BSS/OSS platforms (CRM, digital payments, charging) that enabled…"
click at [308, 237] on button "Save" at bounding box center [306, 234] width 39 height 18
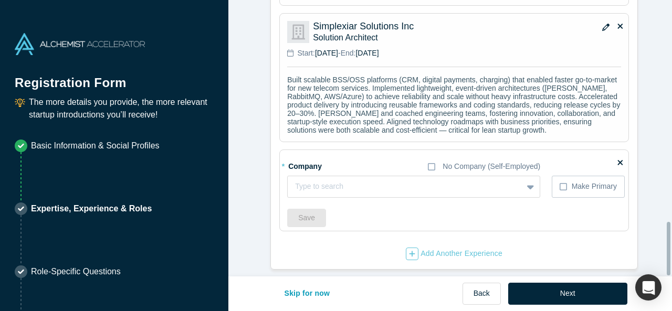
scroll to position [1143, 0]
click at [338, 180] on div at bounding box center [394, 186] width 199 height 13
type input "Amdocs"
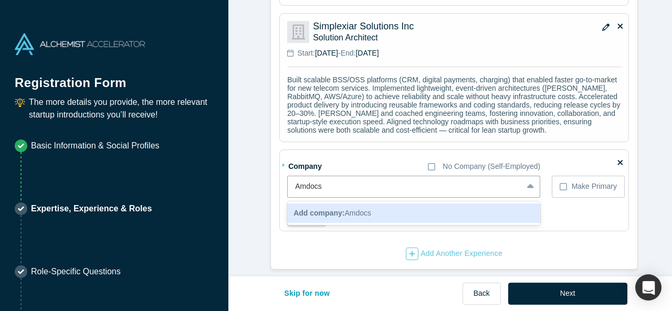
click at [318, 204] on div "Add company: Amdocs" at bounding box center [413, 213] width 253 height 19
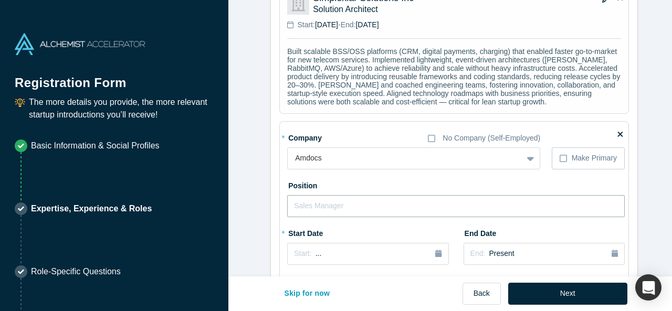
click at [332, 217] on input "text" at bounding box center [456, 206] width 338 height 22
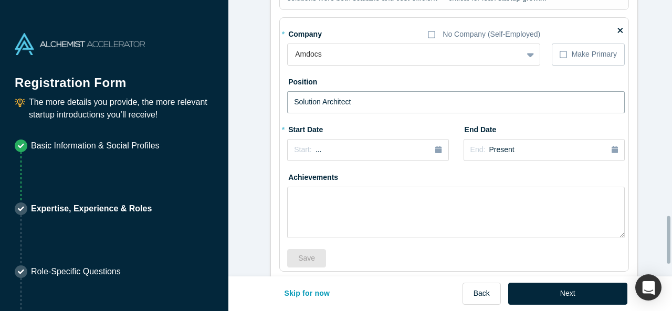
scroll to position [1248, 0]
type input "Solution Architect"
click at [344, 155] on div "Start: ..." at bounding box center [367, 149] width 147 height 12
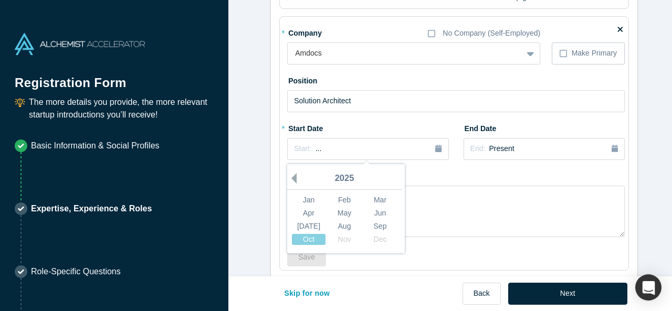
click at [291, 184] on button "Previous Year" at bounding box center [291, 178] width 10 height 10
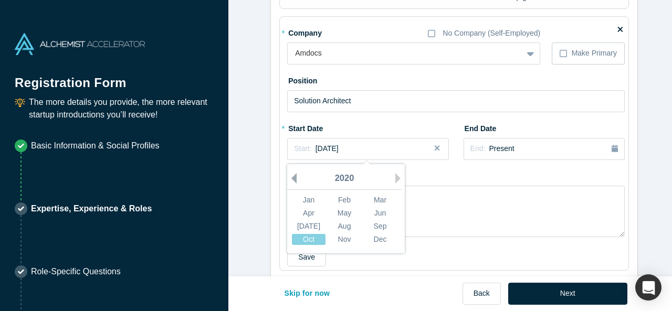
click at [291, 184] on button "Previous Year" at bounding box center [291, 178] width 10 height 10
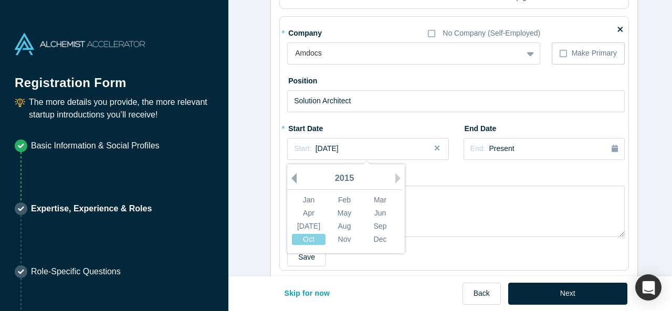
click at [291, 184] on button "Previous Year" at bounding box center [291, 178] width 10 height 10
click at [395, 184] on button "Next Year" at bounding box center [400, 178] width 10 height 10
click at [308, 205] on div "Jan" at bounding box center [309, 199] width 34 height 11
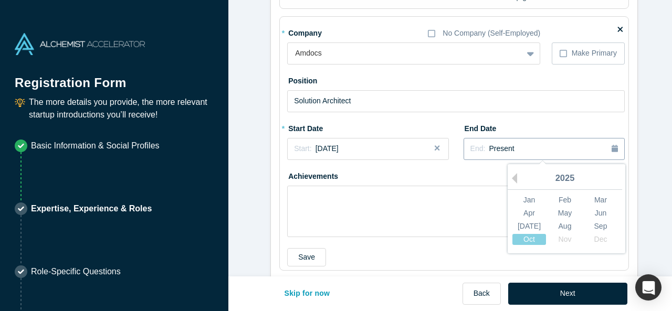
click at [523, 155] on div "End: Present" at bounding box center [543, 149] width 147 height 12
click at [509, 184] on button "Previous Year" at bounding box center [512, 178] width 10 height 10
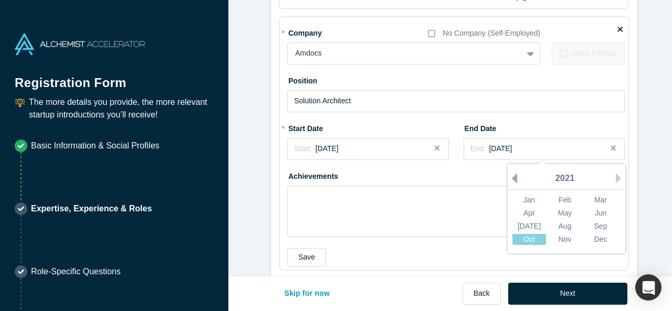
click at [509, 184] on button "Previous Year" at bounding box center [512, 178] width 10 height 10
click at [556, 231] on div "Aug" at bounding box center [565, 225] width 34 height 11
click at [311, 229] on textarea at bounding box center [456, 211] width 338 height 51
paste textarea "Loremipsumd sita-con ADI/ELI seddoeius (TEM, incidid utlabor, etdolore, magnaal…"
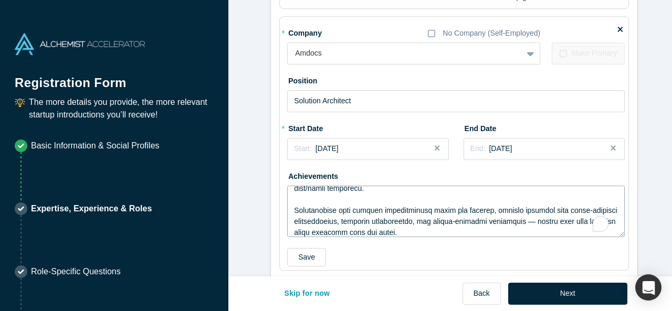
scroll to position [165, 0]
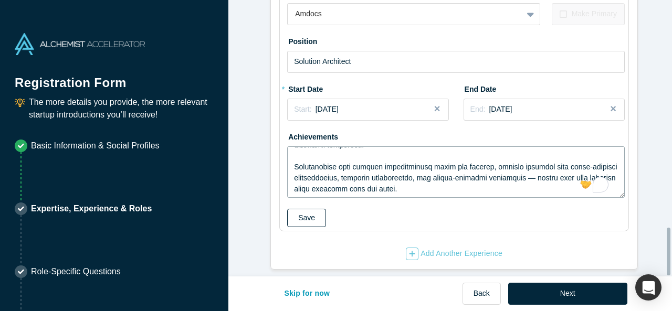
type textarea "Loremipsumd sita-con ADI/ELI seddoeius (TEM, incidid utlabor, etdolore, magnaal…"
click at [306, 209] on button "Save" at bounding box center [306, 218] width 39 height 18
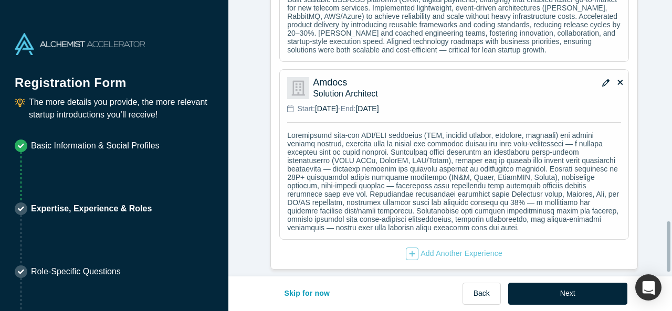
scroll to position [1241, 0]
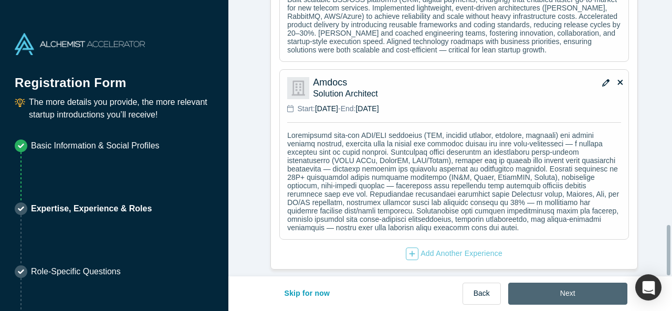
click at [542, 298] on button "Next" at bounding box center [567, 294] width 119 height 22
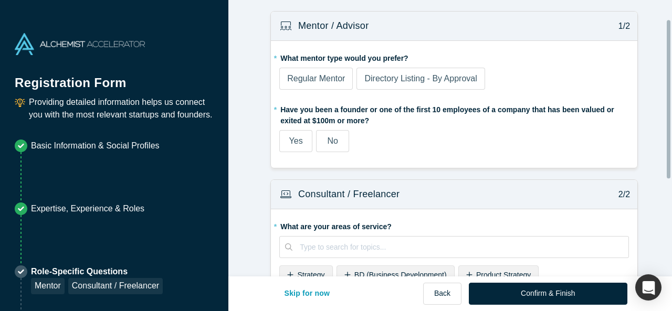
scroll to position [157, 0]
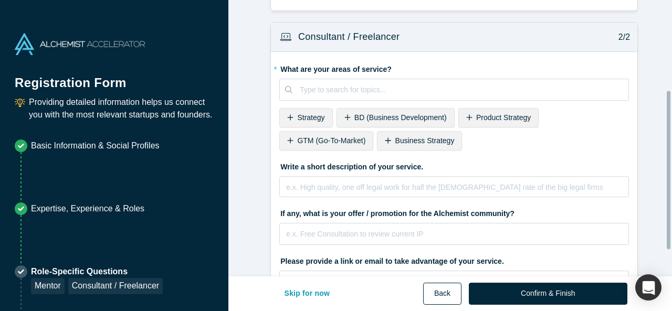
click at [452, 294] on button "Back" at bounding box center [442, 294] width 38 height 22
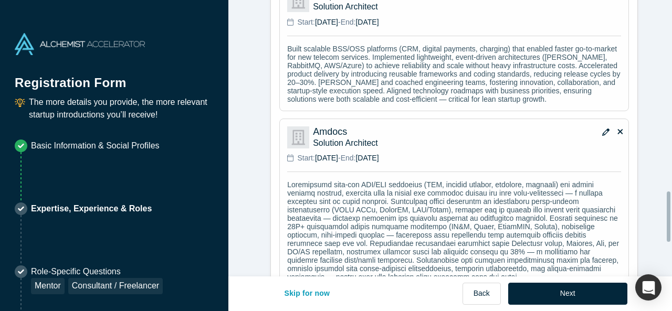
scroll to position [1241, 0]
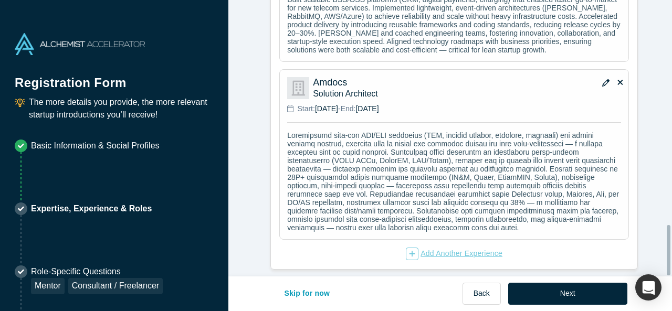
click at [434, 248] on div "Add Another Experience" at bounding box center [454, 254] width 97 height 13
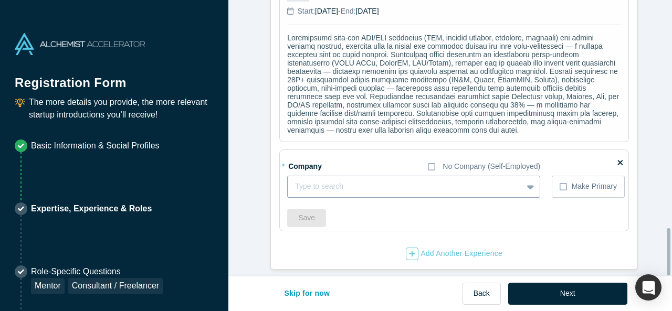
scroll to position [1337, 0]
click at [350, 183] on div at bounding box center [405, 186] width 220 height 13
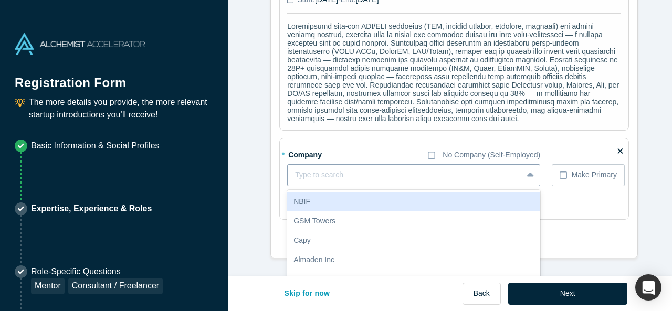
type input "A"
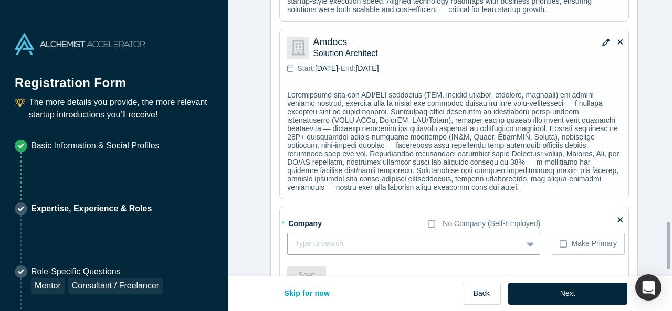
scroll to position [1232, 0]
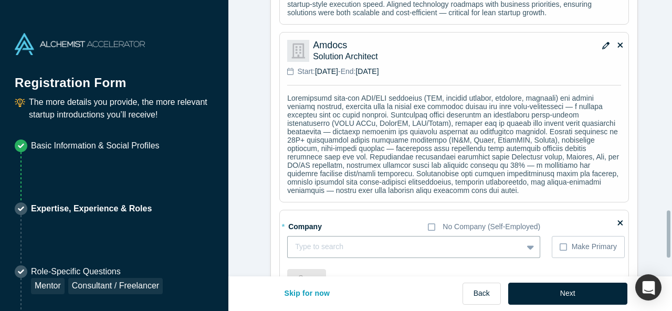
click at [602, 49] on icon "button" at bounding box center [605, 45] width 7 height 7
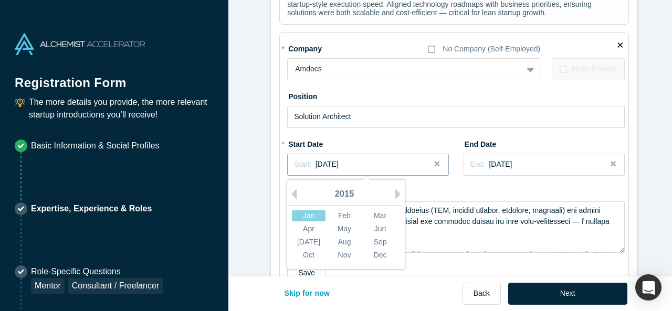
click at [367, 170] on div "Start: [DATE]" at bounding box center [367, 164] width 147 height 11
click at [292, 206] on div "2015" at bounding box center [344, 195] width 114 height 22
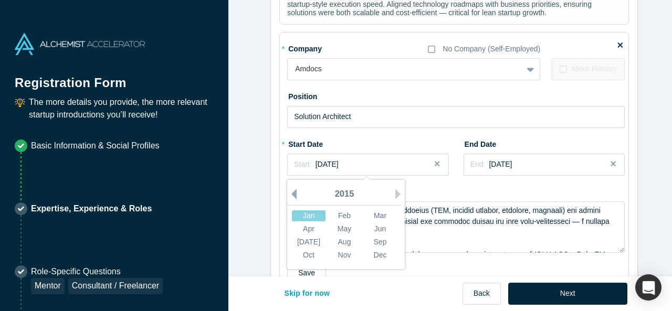
click at [289, 199] on button "Previous Year" at bounding box center [291, 194] width 10 height 10
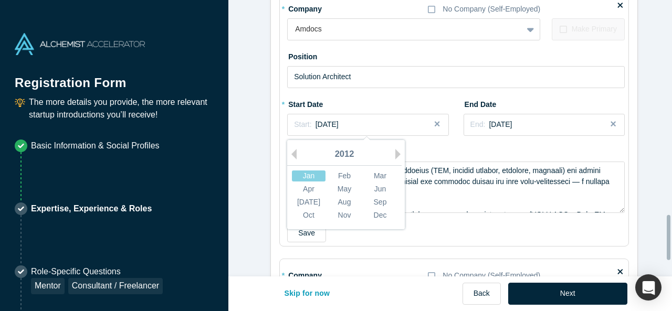
scroll to position [1337, 0]
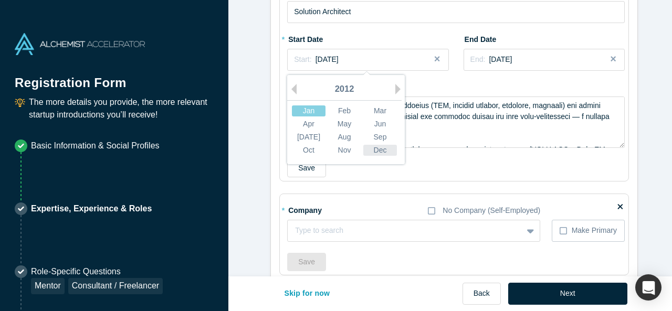
click at [372, 155] on div "Dec" at bounding box center [380, 149] width 34 height 11
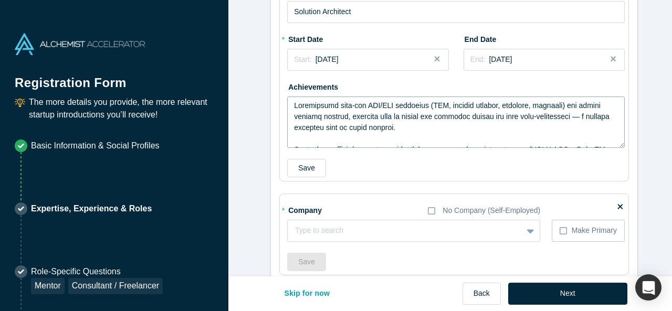
click at [355, 148] on textarea at bounding box center [456, 122] width 338 height 51
click at [299, 177] on button "Save" at bounding box center [306, 168] width 39 height 18
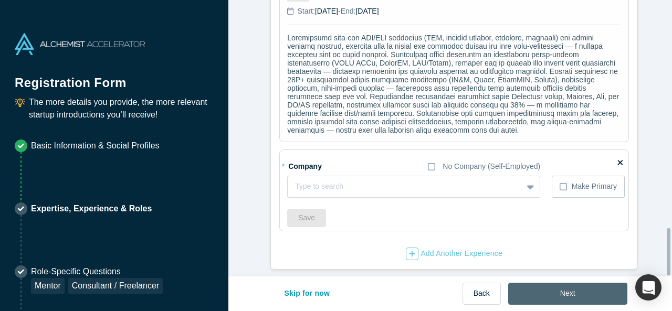
click at [553, 296] on button "Next" at bounding box center [567, 294] width 119 height 22
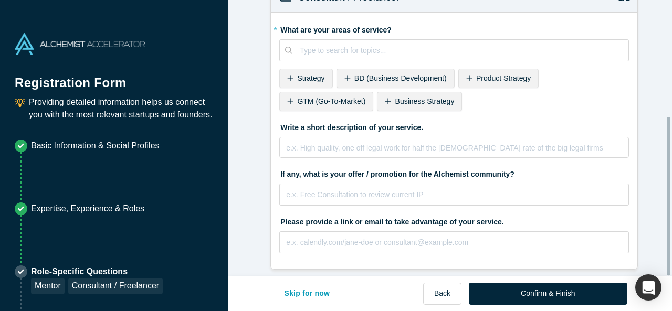
scroll to position [0, 0]
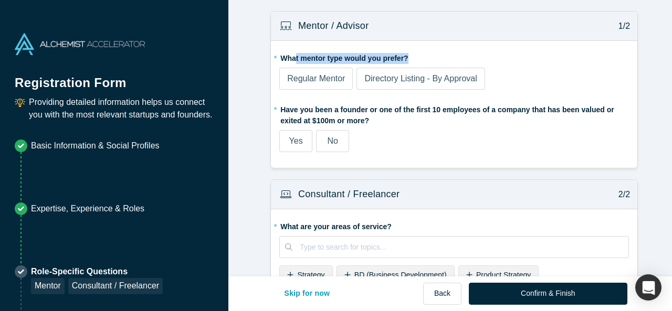
drag, startPoint x: 292, startPoint y: 57, endPoint x: 409, endPoint y: 56, distance: 117.1
click at [409, 56] on label "* What mentor type would you prefer?" at bounding box center [454, 56] width 350 height 15
click at [312, 84] on div "Regular Mentor" at bounding box center [316, 78] width 58 height 13
click at [0, 0] on input "Regular Mentor" at bounding box center [0, 0] width 0 height 0
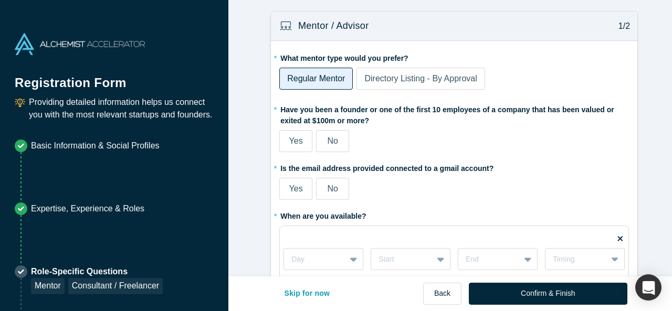
click at [330, 145] on span "No" at bounding box center [332, 140] width 10 height 9
click at [0, 0] on input "No" at bounding box center [0, 0] width 0 height 0
click at [292, 191] on span "Yes" at bounding box center [296, 188] width 14 height 9
click at [0, 0] on input "Yes" at bounding box center [0, 0] width 0 height 0
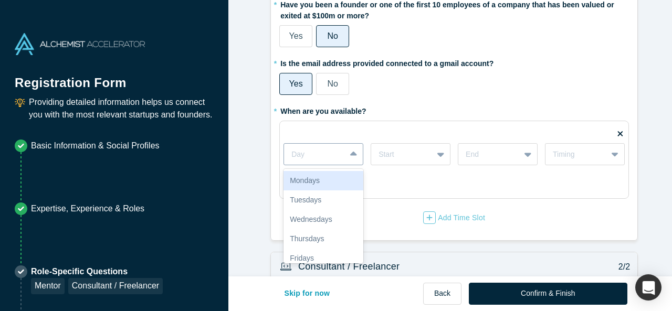
click at [325, 156] on div at bounding box center [314, 154] width 47 height 13
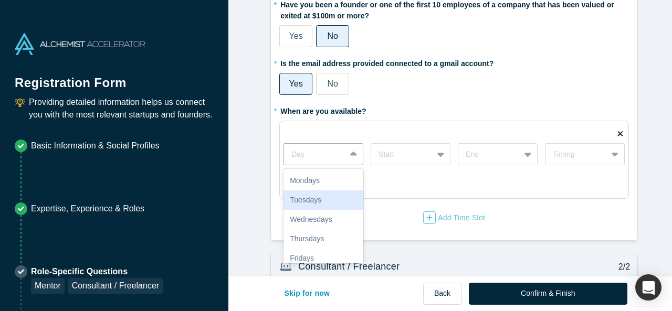
scroll to position [46, 0]
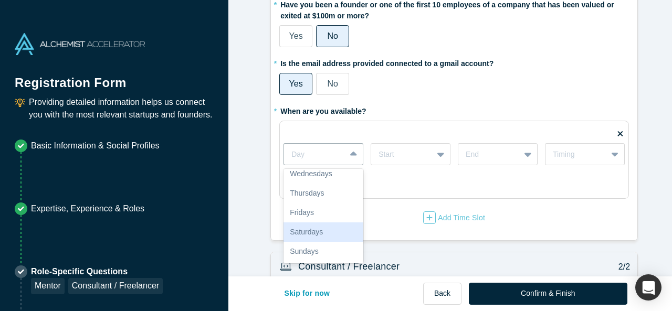
click at [323, 227] on div "Saturdays" at bounding box center [323, 232] width 80 height 19
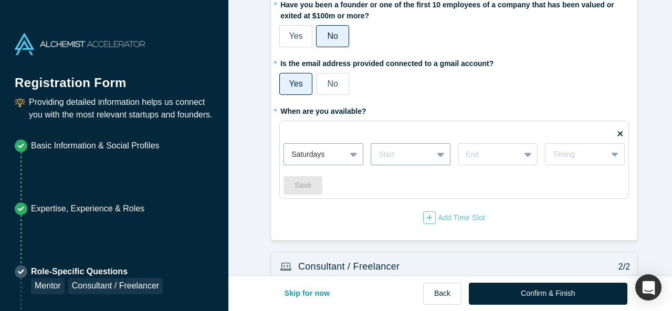
click at [407, 146] on div "Start" at bounding box center [401, 154] width 61 height 17
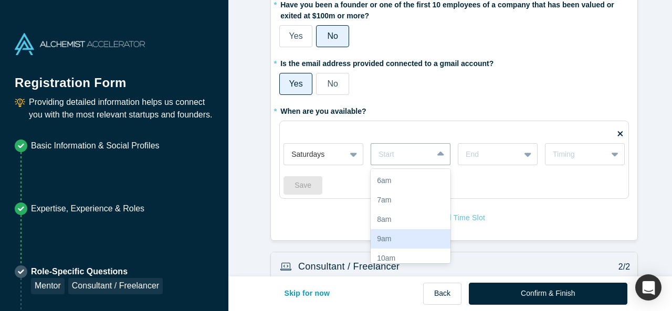
click at [384, 237] on div "9am" at bounding box center [411, 238] width 80 height 19
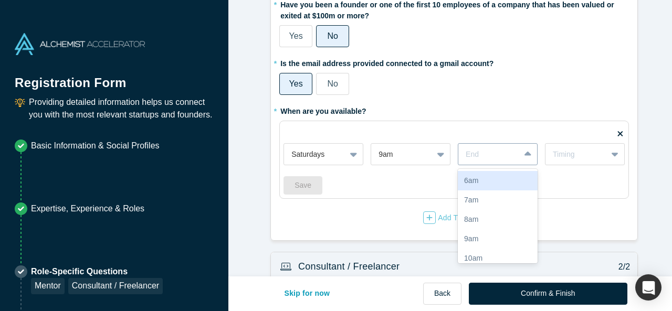
click at [482, 154] on div at bounding box center [489, 154] width 47 height 13
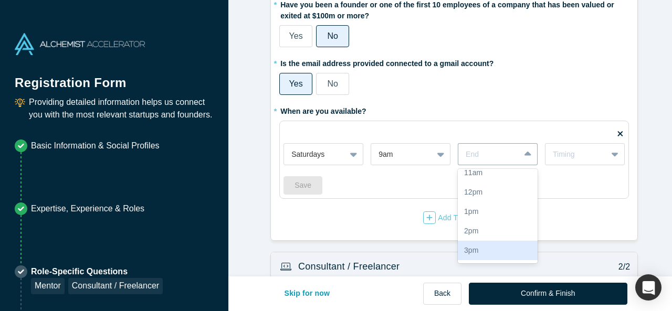
scroll to position [157, 0]
click at [475, 252] on div "6pm" at bounding box center [498, 256] width 80 height 19
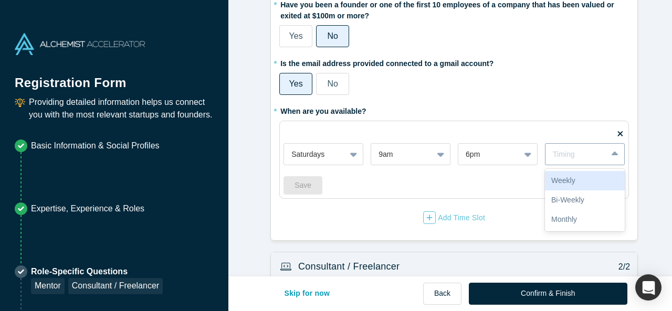
click at [555, 155] on div "Timing" at bounding box center [576, 154] width 47 height 11
click at [570, 182] on div "Weekly" at bounding box center [585, 180] width 80 height 19
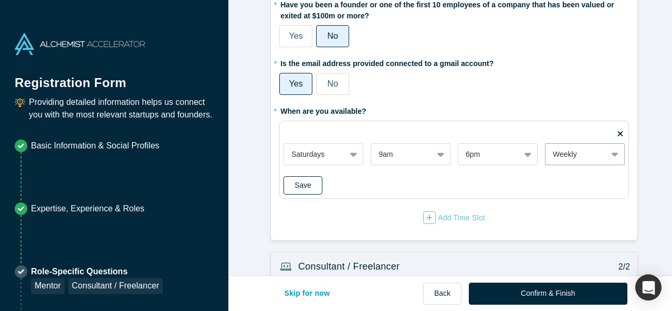
click at [311, 191] on button "Save" at bounding box center [302, 185] width 39 height 18
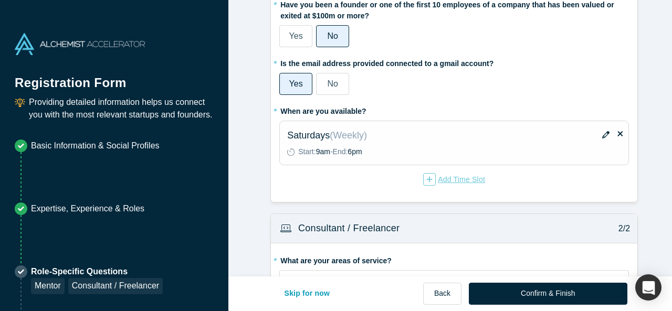
click at [457, 181] on div "Add Time Slot" at bounding box center [454, 179] width 62 height 13
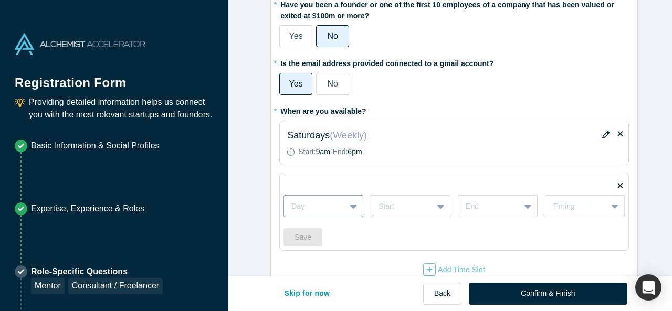
scroll to position [147, 0]
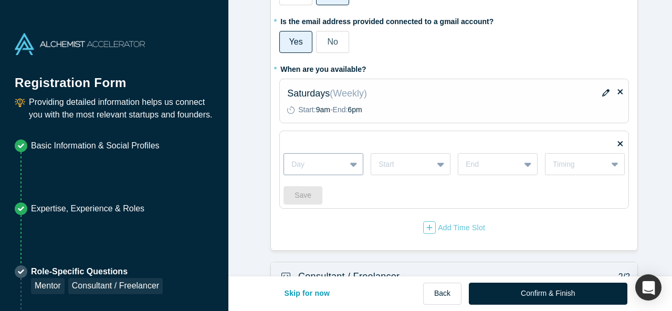
click at [311, 175] on div "Day" at bounding box center [323, 164] width 80 height 22
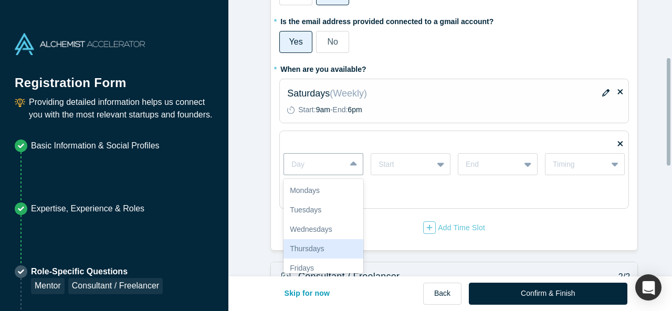
scroll to position [46, 0]
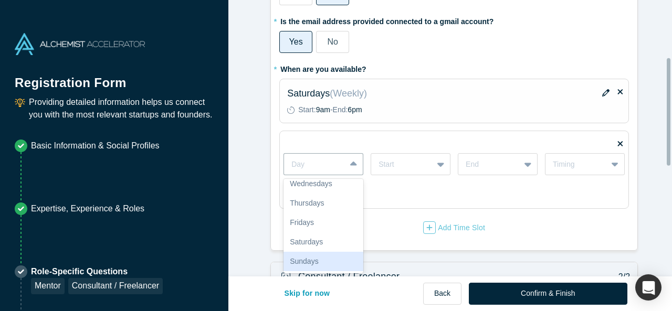
click at [310, 258] on div "Sundays" at bounding box center [323, 261] width 80 height 19
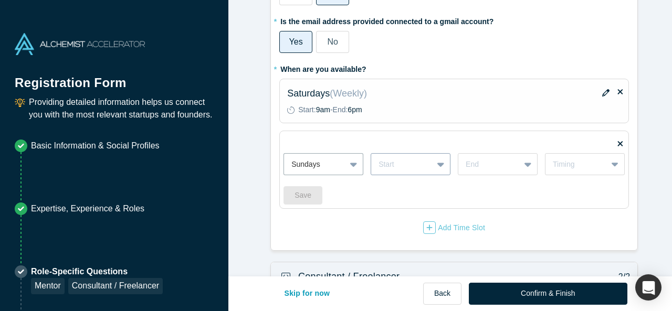
click at [404, 163] on div at bounding box center [401, 164] width 47 height 13
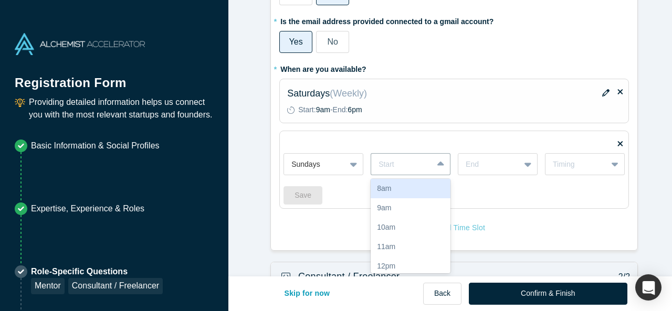
scroll to position [52, 0]
click at [385, 201] on div "9am" at bounding box center [411, 196] width 80 height 19
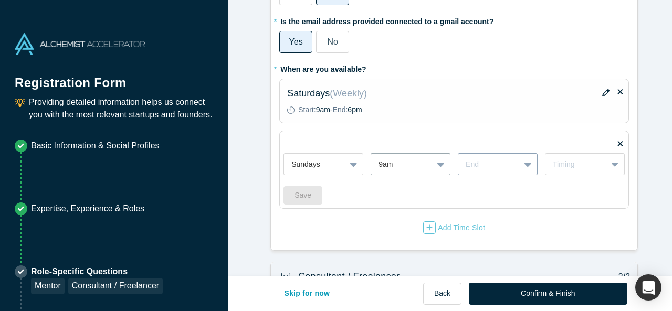
click at [524, 162] on icon at bounding box center [527, 164] width 7 height 10
click at [475, 262] on div "6pm" at bounding box center [498, 266] width 80 height 19
click at [574, 172] on div "Timing" at bounding box center [585, 164] width 80 height 22
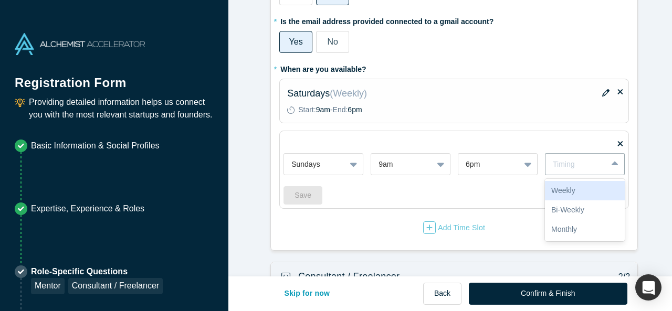
click at [574, 187] on div "Weekly" at bounding box center [585, 190] width 80 height 19
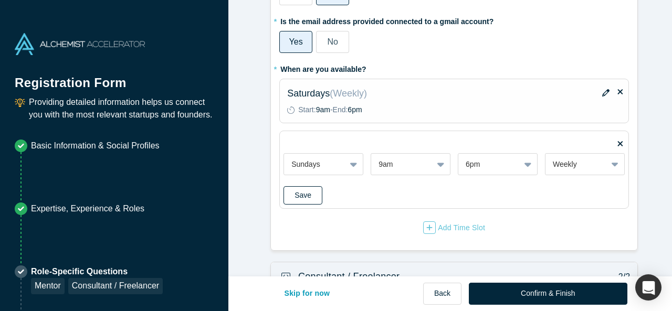
click at [297, 194] on button "Save" at bounding box center [302, 195] width 39 height 18
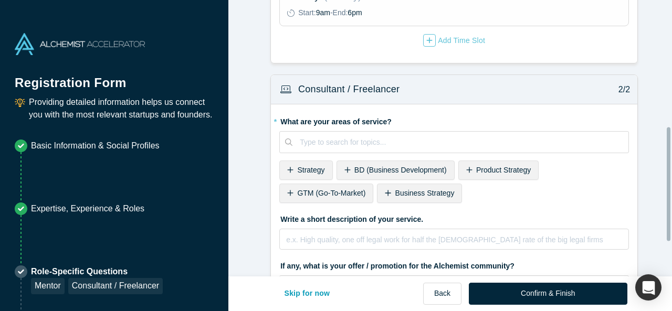
scroll to position [357, 0]
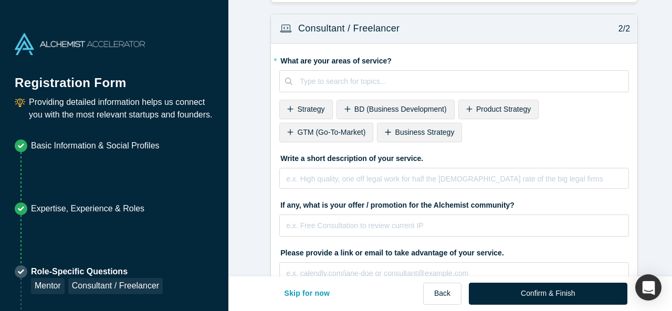
click at [466, 108] on icon at bounding box center [469, 109] width 6 height 6
click at [501, 105] on span "GTM (Go-To-Market)" at bounding box center [510, 109] width 68 height 8
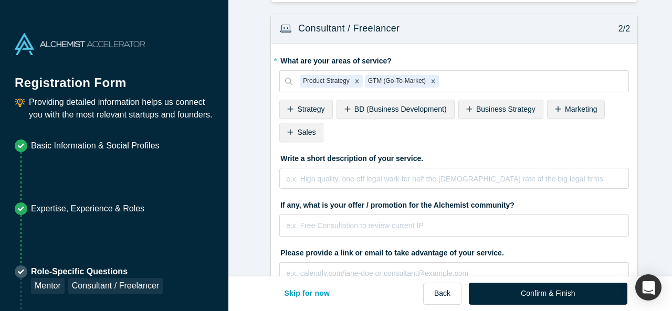
click at [495, 110] on span "Business Strategy" at bounding box center [505, 109] width 59 height 8
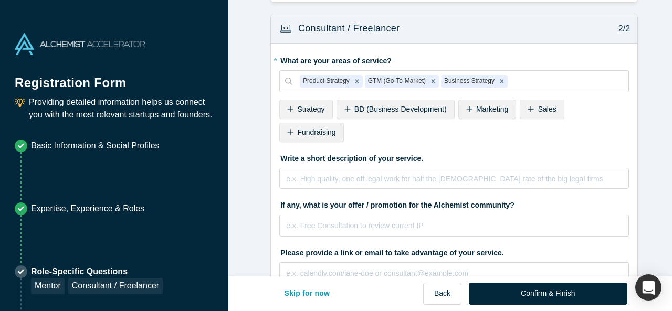
click at [329, 150] on label "Write a short description of your service." at bounding box center [454, 157] width 350 height 15
copy div "Write a short description of your service."
click at [332, 196] on label "If any, what is your offer / promotion for the Alchemist community?" at bounding box center [454, 203] width 350 height 15
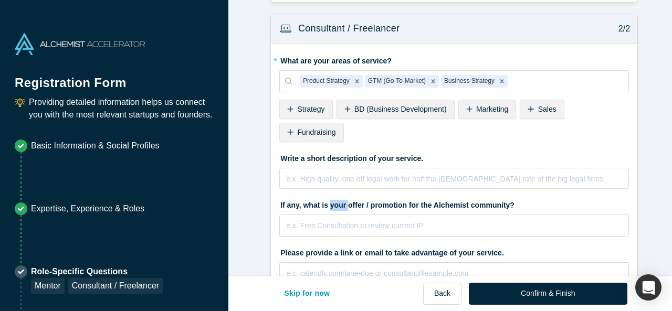
click at [332, 196] on label "If any, what is your offer / promotion for the Alchemist community?" at bounding box center [454, 203] width 350 height 15
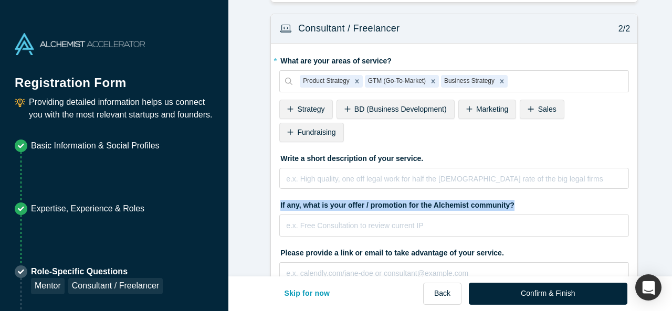
click at [332, 196] on label "If any, what is your offer / promotion for the Alchemist community?" at bounding box center [454, 203] width 350 height 15
copy label "If any, what is your offer / promotion for the Alchemist community?"
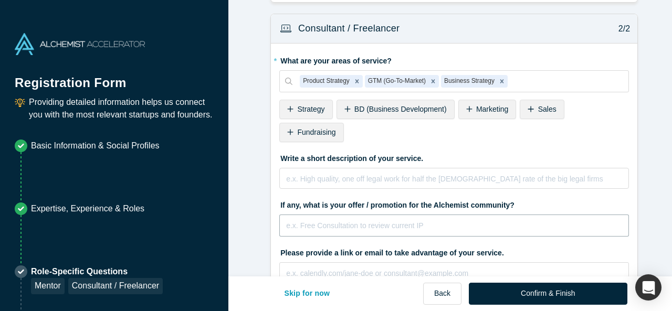
click at [390, 215] on input "text" at bounding box center [454, 226] width 350 height 22
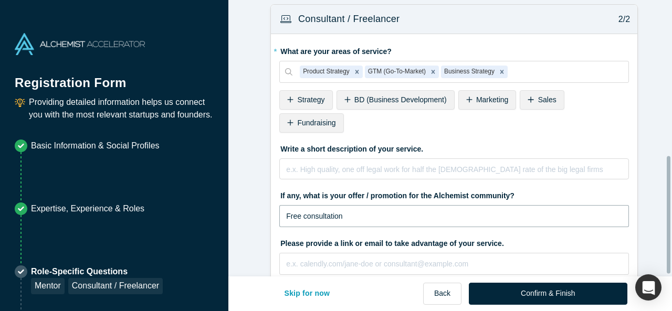
scroll to position [371, 0]
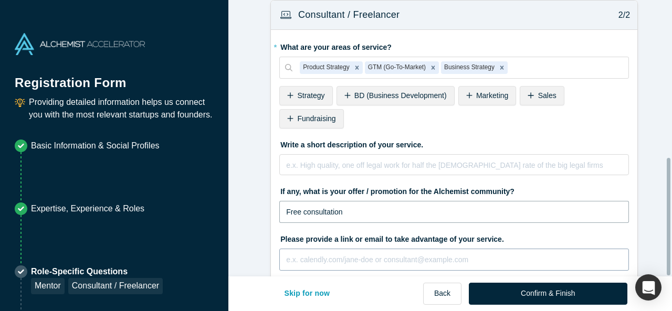
type input "Free consultation"
click at [325, 249] on input "text" at bounding box center [454, 260] width 350 height 22
type input "[PERSON_NAME][EMAIL_ADDRESS][PERSON_NAME][DOMAIN_NAME]"
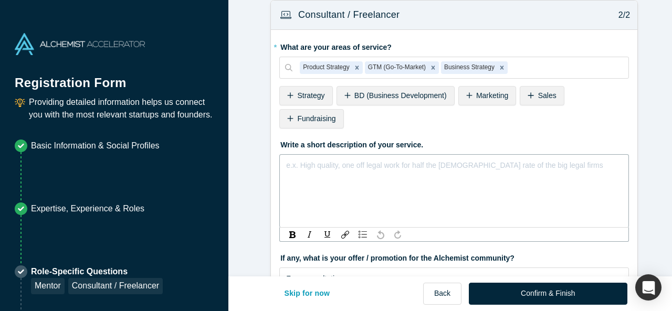
click at [324, 159] on div "rdw-editor" at bounding box center [454, 165] width 335 height 13
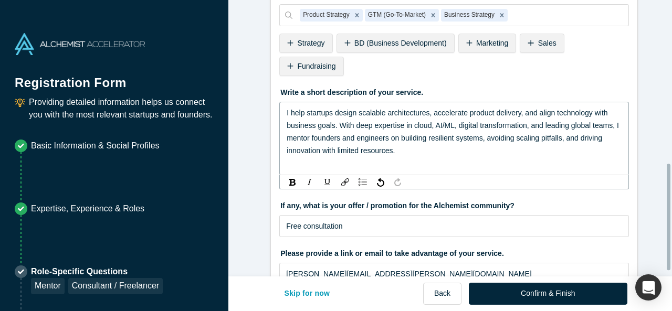
scroll to position [437, 0]
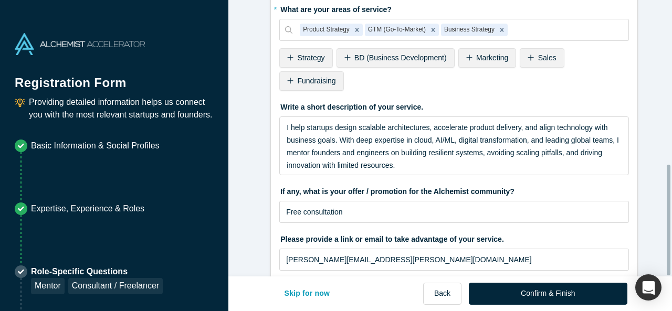
scroll to position [408, 0]
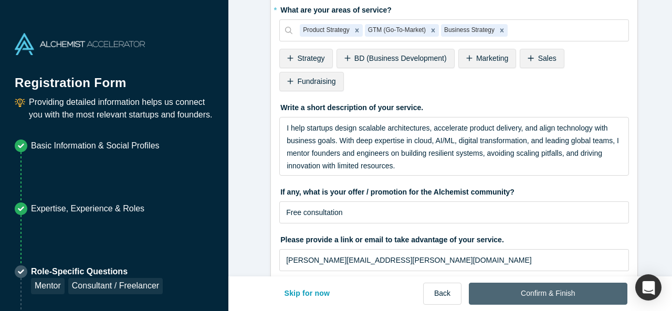
click at [513, 294] on button "Confirm & Finish" at bounding box center [548, 294] width 158 height 22
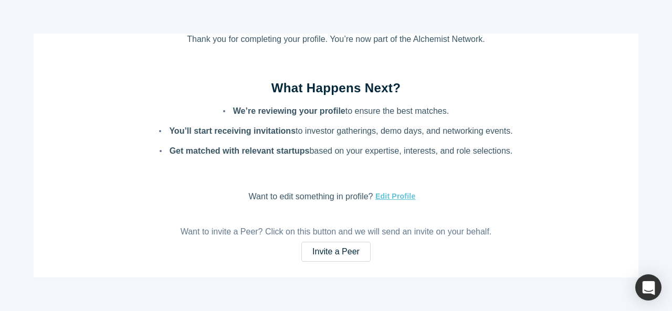
scroll to position [41, 0]
